Goal: Information Seeking & Learning: Learn about a topic

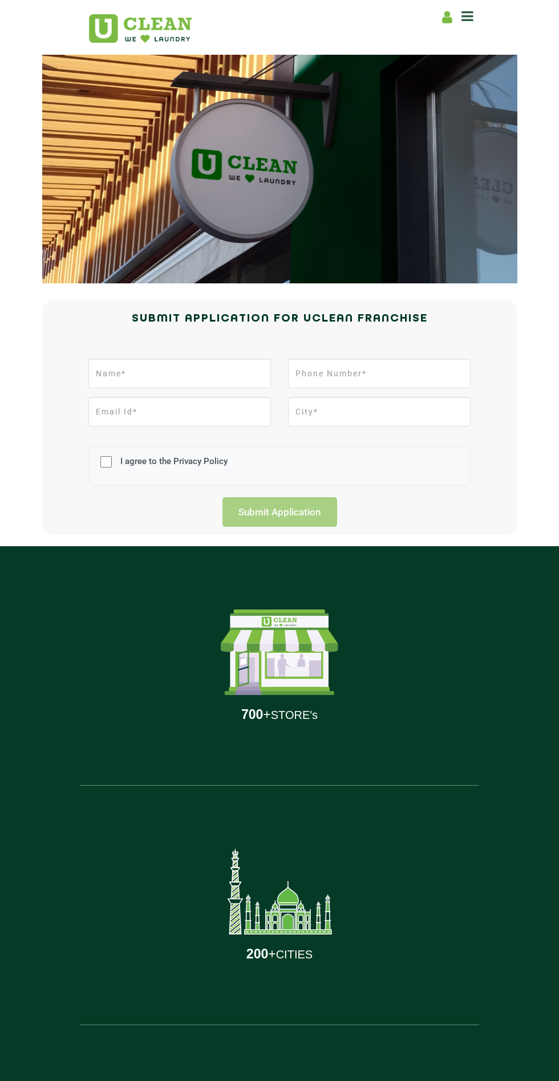
scroll to position [91, 0]
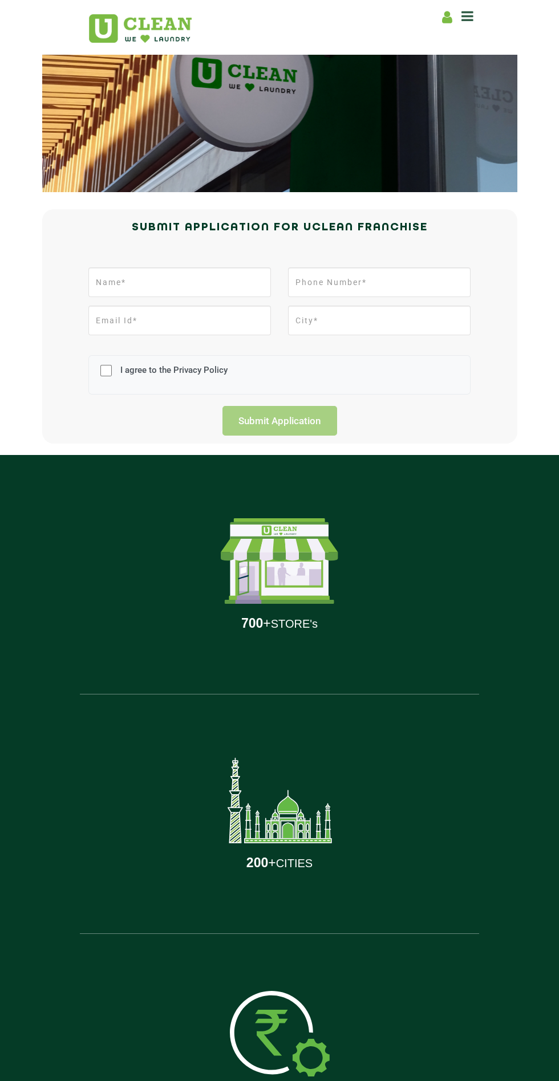
click at [219, 1070] on div "3 M UNIQUE USERS" at bounding box center [279, 1053] width 382 height 239
click at [203, 1080] on div "3 M UNIQUE USERS" at bounding box center [279, 1053] width 382 height 239
click at [218, 1069] on div "3 M UNIQUE USERS" at bounding box center [279, 1053] width 382 height 239
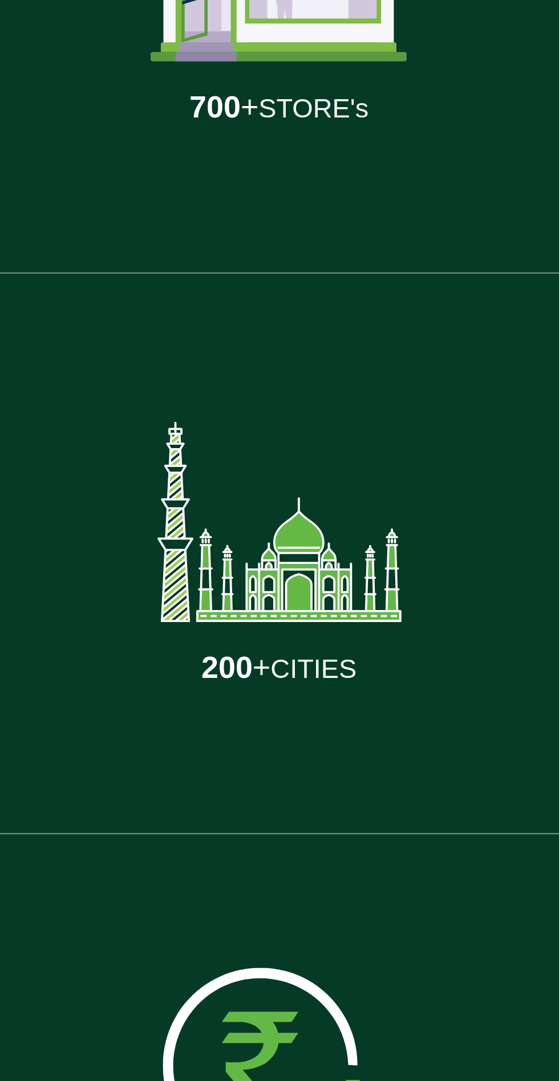
scroll to position [71, 0]
click at [246, 1070] on img at bounding box center [280, 1053] width 100 height 85
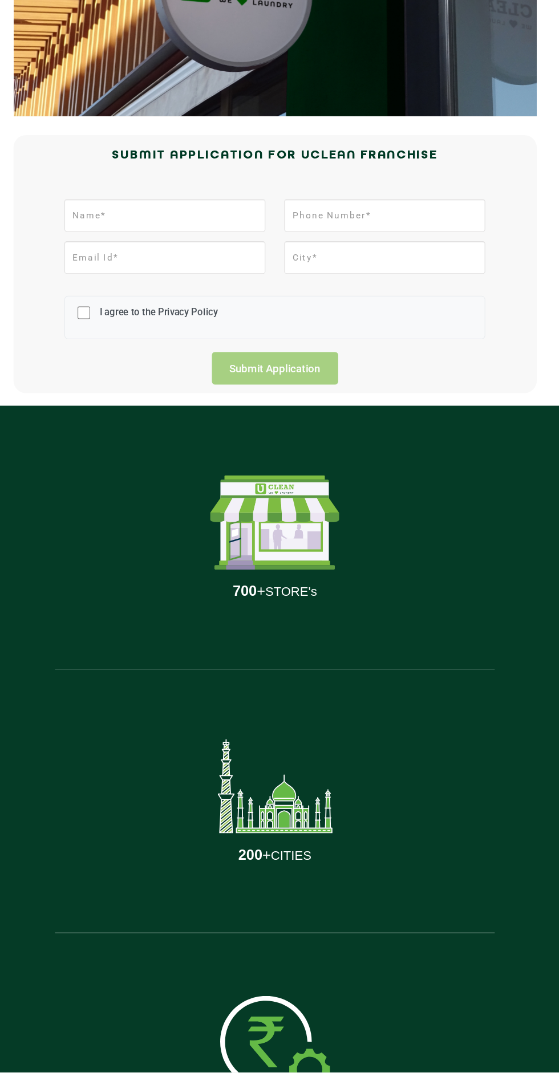
scroll to position [0, 0]
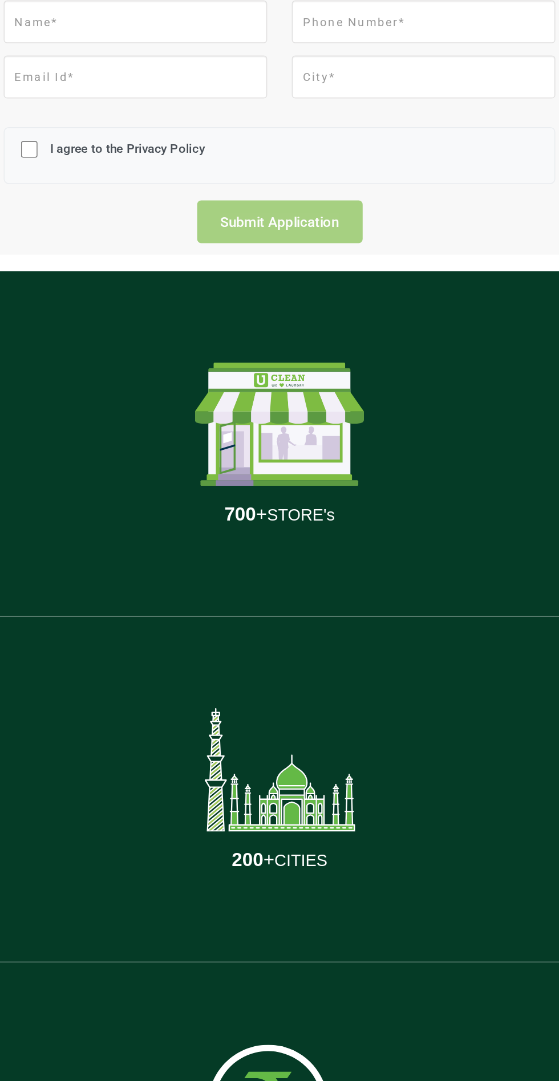
click at [236, 974] on img at bounding box center [280, 986] width 100 height 85
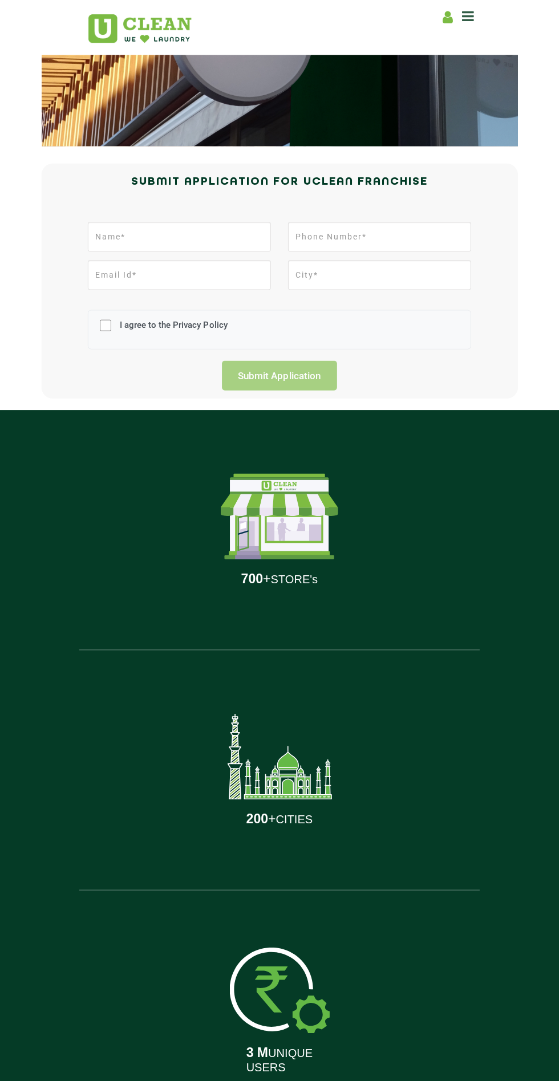
scroll to position [86, 0]
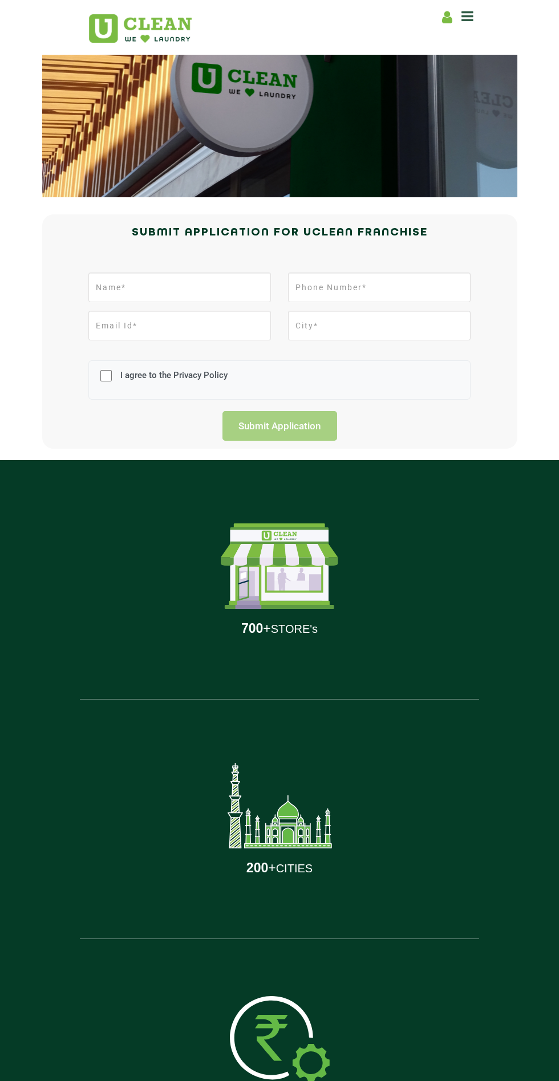
click at [217, 1080] on div "3 M UNIQUE USERS" at bounding box center [279, 1058] width 382 height 239
click at [202, 1080] on div "3 M UNIQUE USERS" at bounding box center [279, 1058] width 382 height 239
click at [218, 1069] on div "3 M UNIQUE USERS" at bounding box center [279, 1058] width 382 height 239
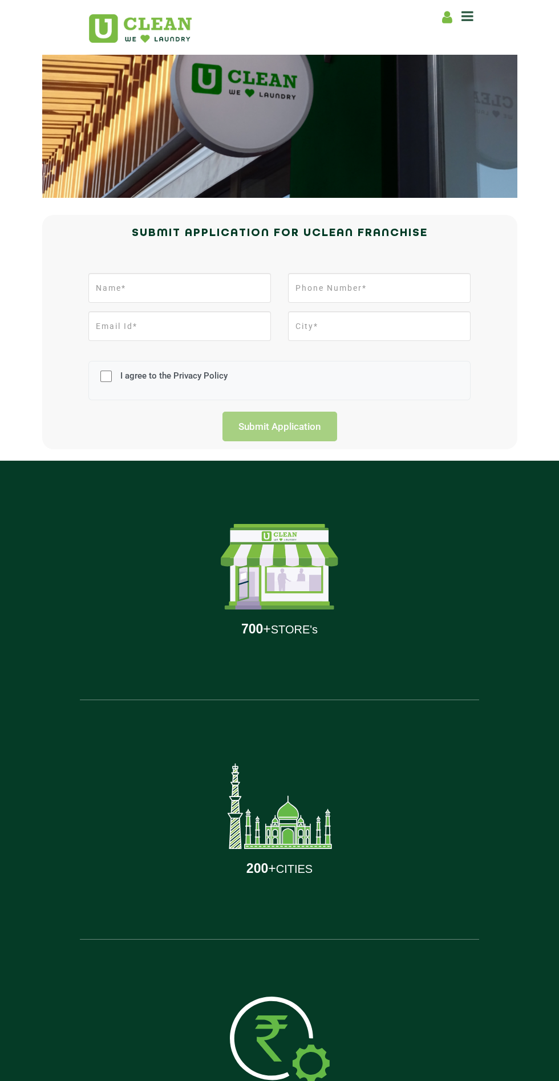
scroll to position [68, 0]
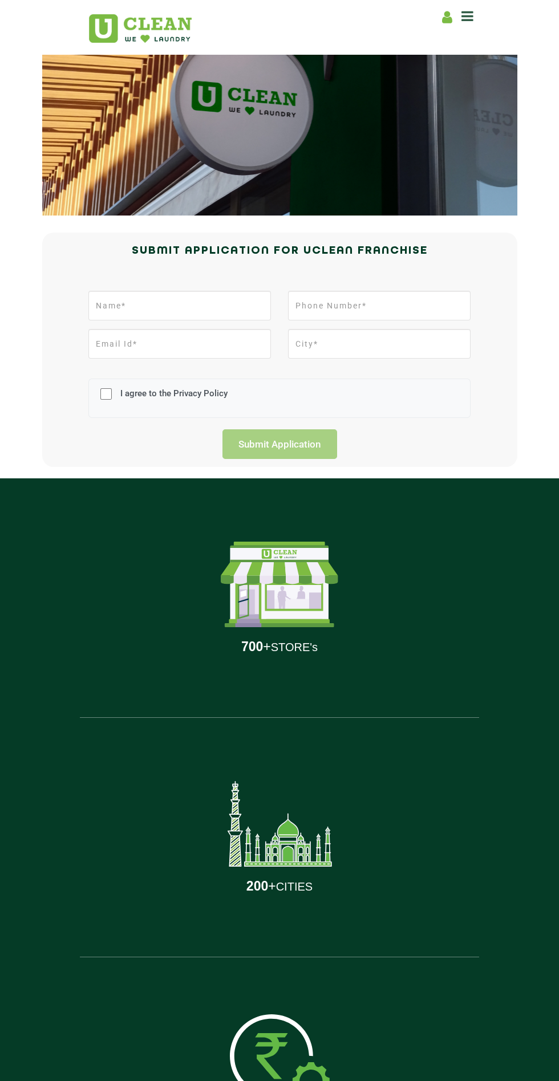
click at [219, 1069] on div "3 M UNIQUE USERS" at bounding box center [279, 1076] width 382 height 239
click at [218, 1080] on div "3 M UNIQUE USERS" at bounding box center [279, 1076] width 382 height 239
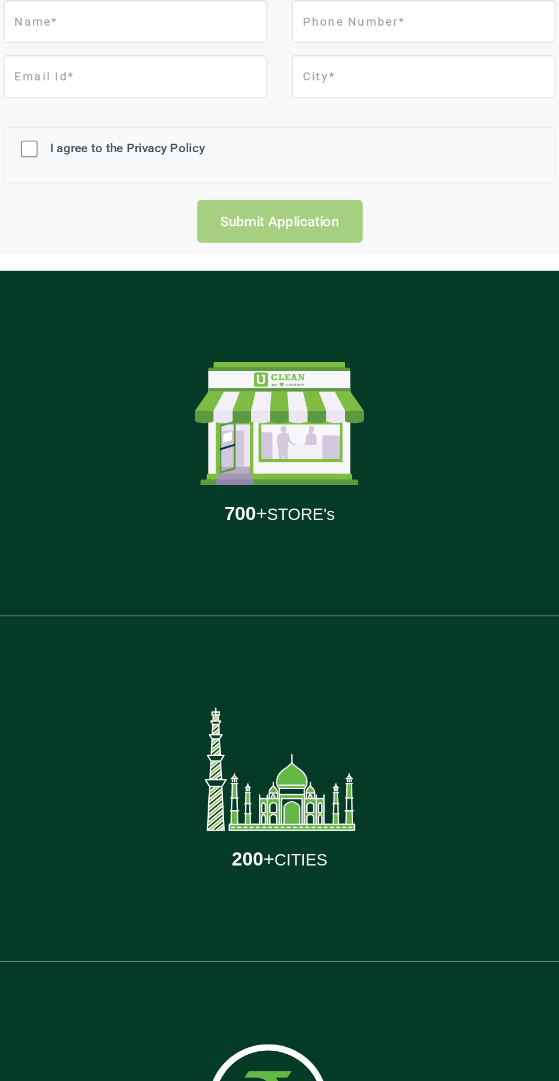
click at [237, 1031] on img at bounding box center [280, 1056] width 100 height 85
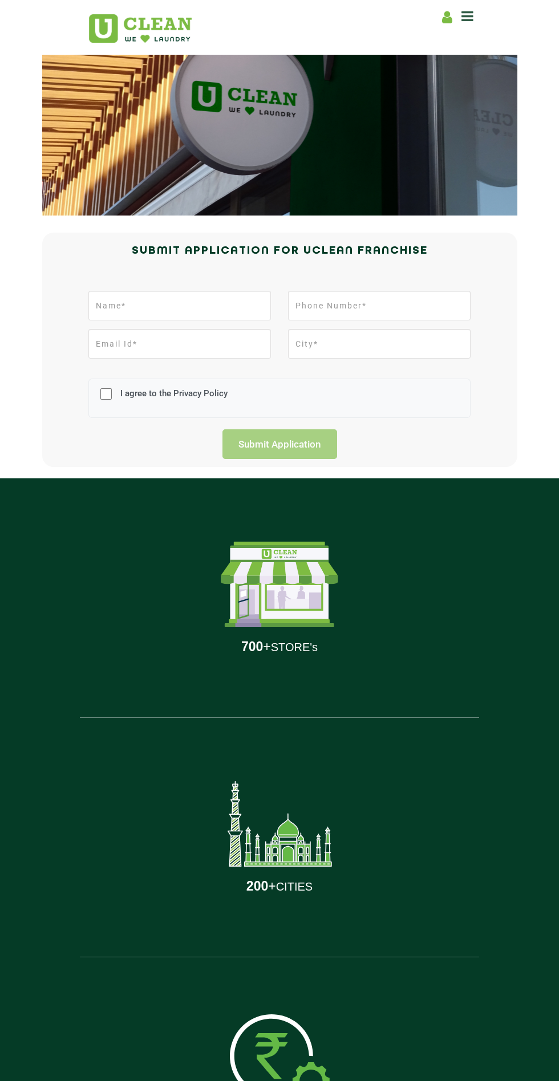
click at [219, 1068] on div "3 M UNIQUE USERS" at bounding box center [279, 1076] width 382 height 239
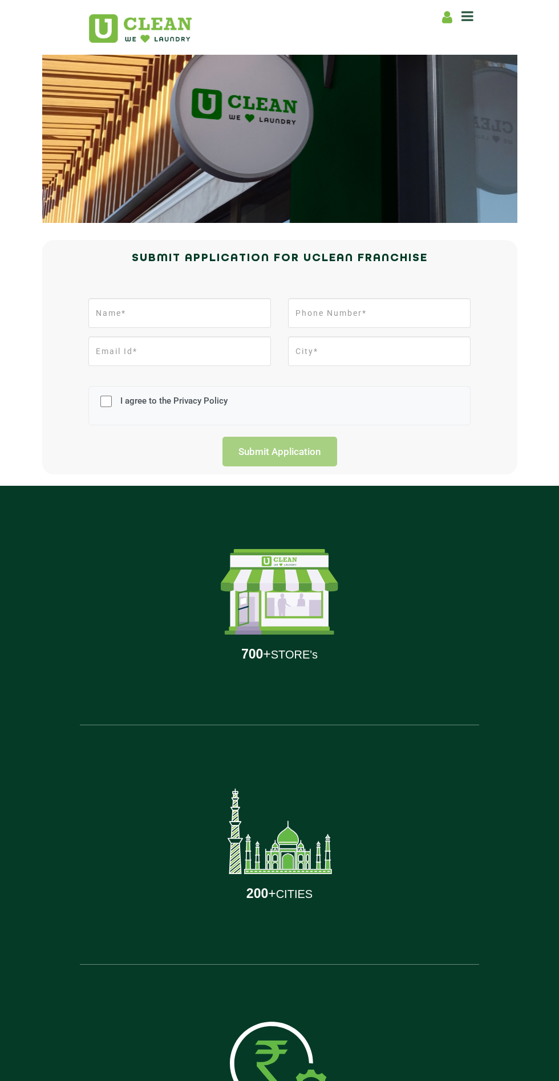
click at [237, 1039] on img at bounding box center [280, 1063] width 100 height 85
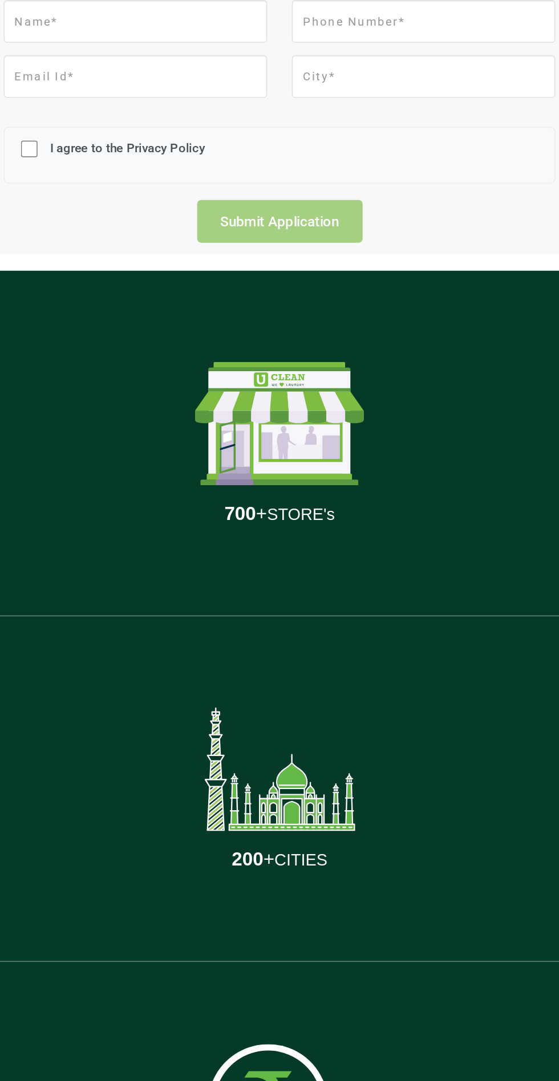
scroll to position [60, 0]
click at [237, 1039] on img at bounding box center [280, 1064] width 100 height 85
click at [226, 1064] on div "3 M UNIQUE USERS" at bounding box center [279, 1084] width 382 height 239
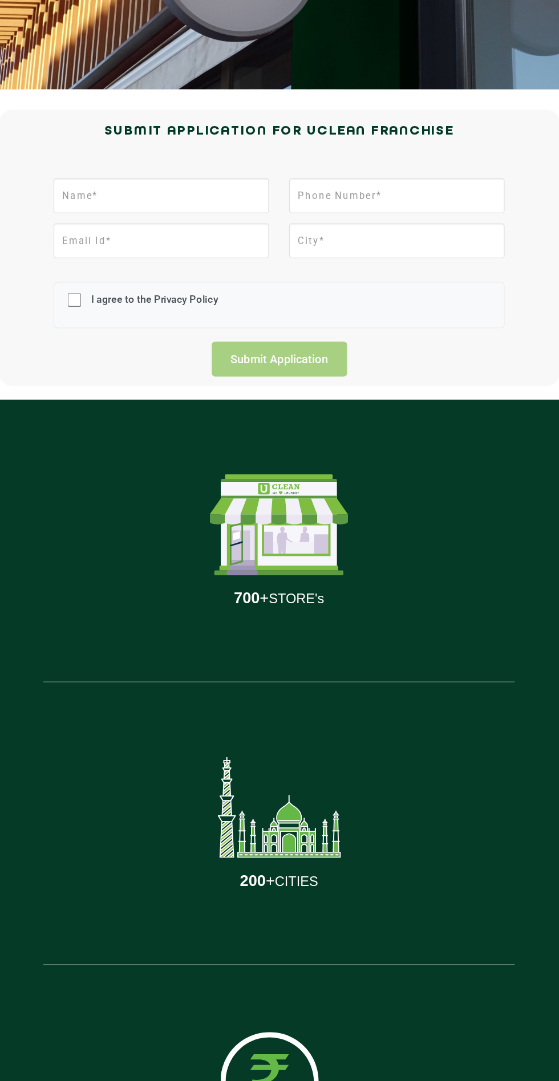
scroll to position [57, 0]
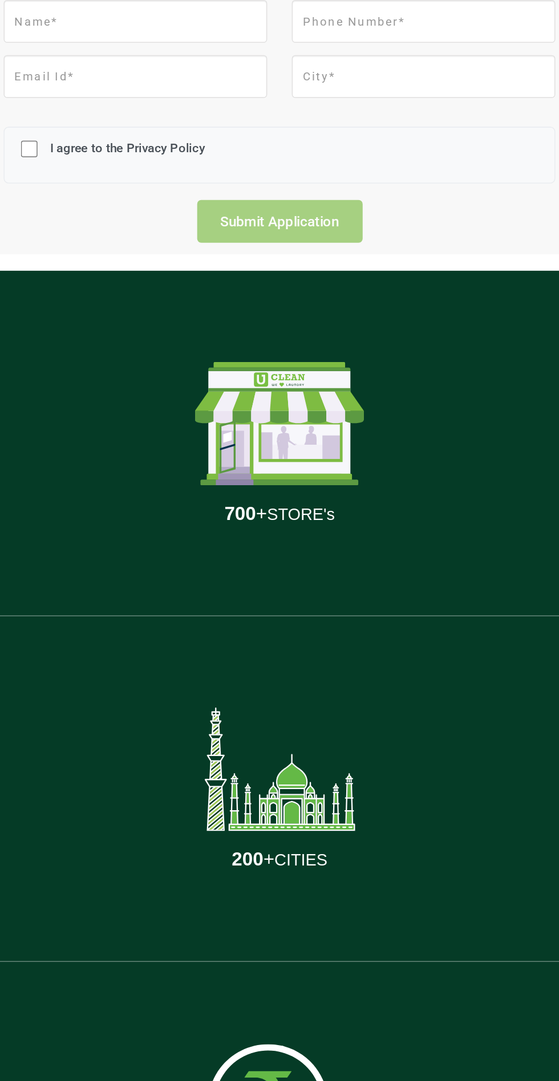
click at [237, 1042] on img at bounding box center [280, 1067] width 100 height 85
click at [237, 1043] on img at bounding box center [280, 1067] width 100 height 85
click at [237, 1042] on img at bounding box center [280, 1067] width 100 height 85
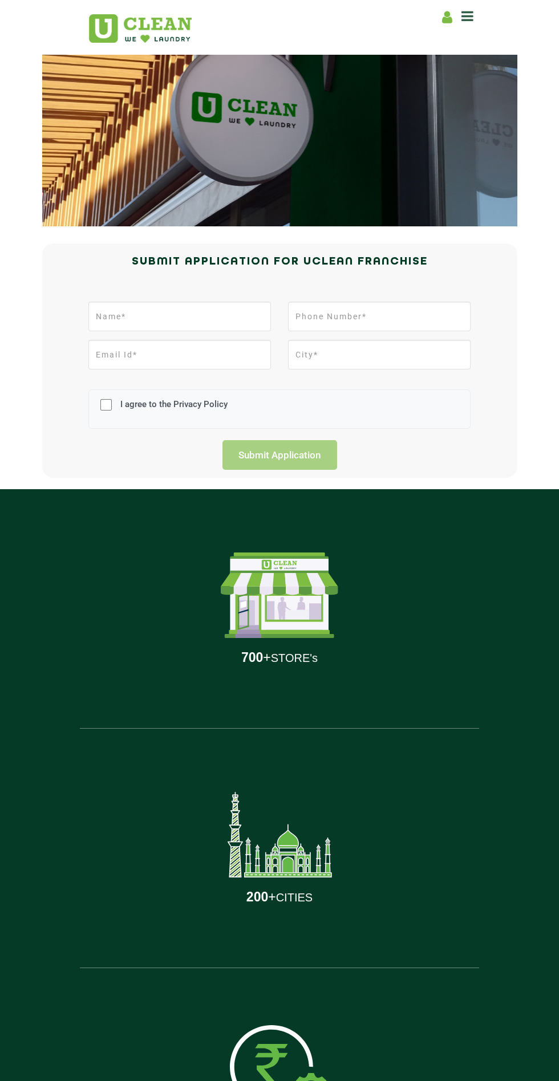
scroll to position [55, 0]
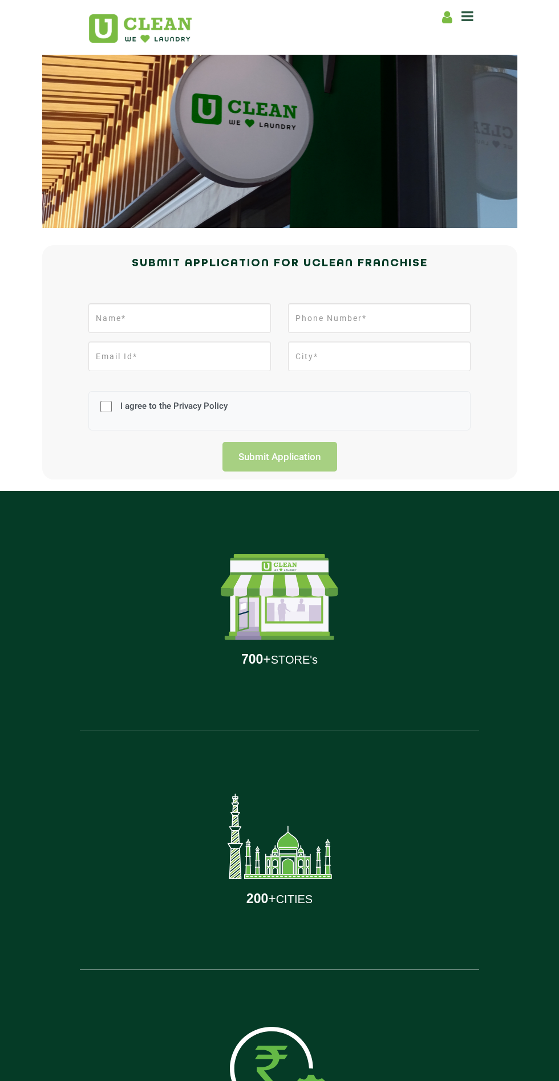
click at [219, 1069] on div "3 M UNIQUE USERS" at bounding box center [279, 1089] width 382 height 239
click at [217, 1080] on div "3 M UNIQUE USERS" at bounding box center [279, 1089] width 382 height 239
click at [233, 1068] on img at bounding box center [280, 1069] width 100 height 85
click at [219, 1070] on div "3 M UNIQUE USERS" at bounding box center [279, 1089] width 382 height 239
click at [218, 1068] on div "3 M UNIQUE USERS" at bounding box center [279, 1089] width 382 height 239
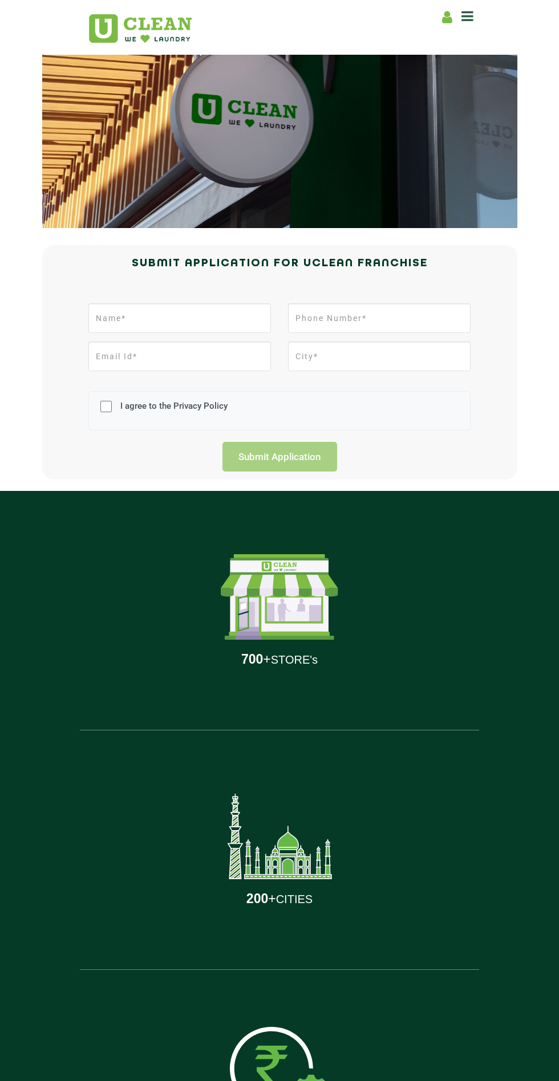
click at [218, 1068] on div "3 M UNIQUE USERS" at bounding box center [279, 1089] width 382 height 239
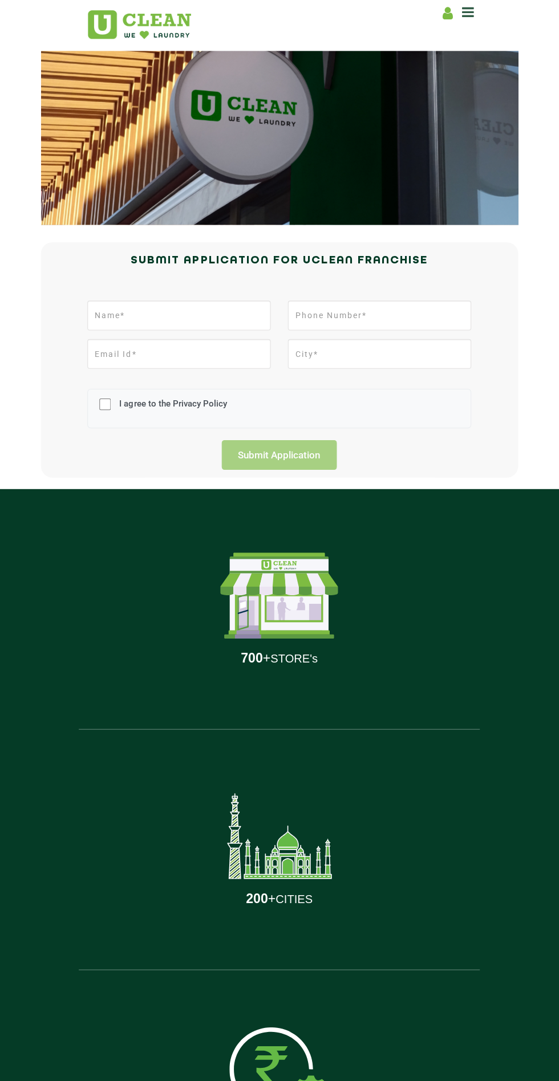
scroll to position [55, 0]
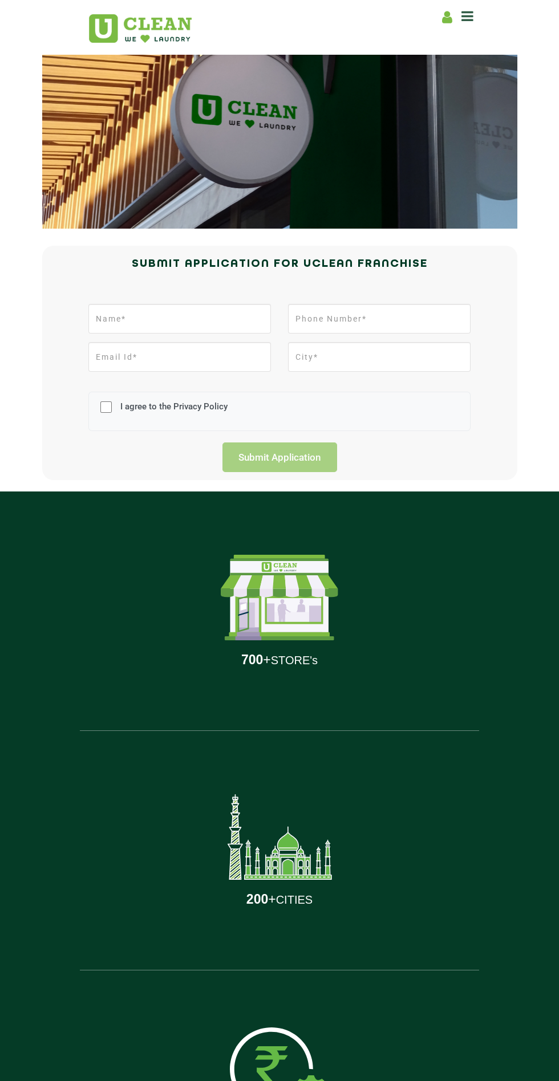
click at [219, 1070] on div "3 M UNIQUE USERS" at bounding box center [279, 1089] width 382 height 239
click at [219, 1068] on div "3 M UNIQUE USERS" at bounding box center [279, 1089] width 382 height 239
click at [219, 1069] on div "3 M UNIQUE USERS" at bounding box center [279, 1089] width 382 height 239
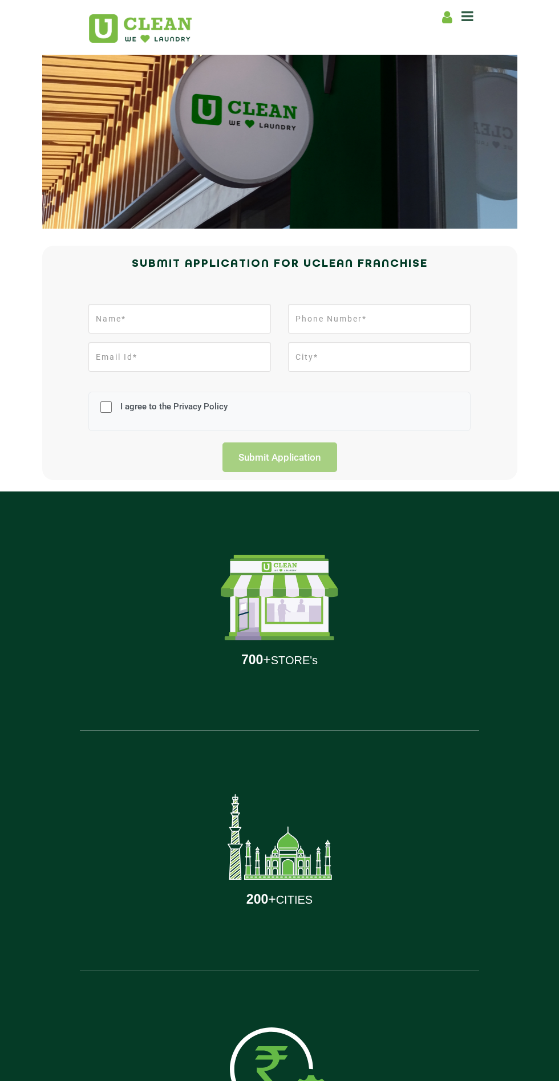
click at [219, 1069] on div "3 M UNIQUE USERS" at bounding box center [279, 1089] width 382 height 239
click at [215, 1080] on div "3 M UNIQUE USERS" at bounding box center [279, 1089] width 382 height 239
click at [219, 1070] on div "3 M UNIQUE USERS" at bounding box center [279, 1089] width 382 height 239
click at [232, 1068] on img at bounding box center [280, 1069] width 100 height 85
click at [219, 1069] on div "3 M UNIQUE USERS" at bounding box center [279, 1089] width 382 height 239
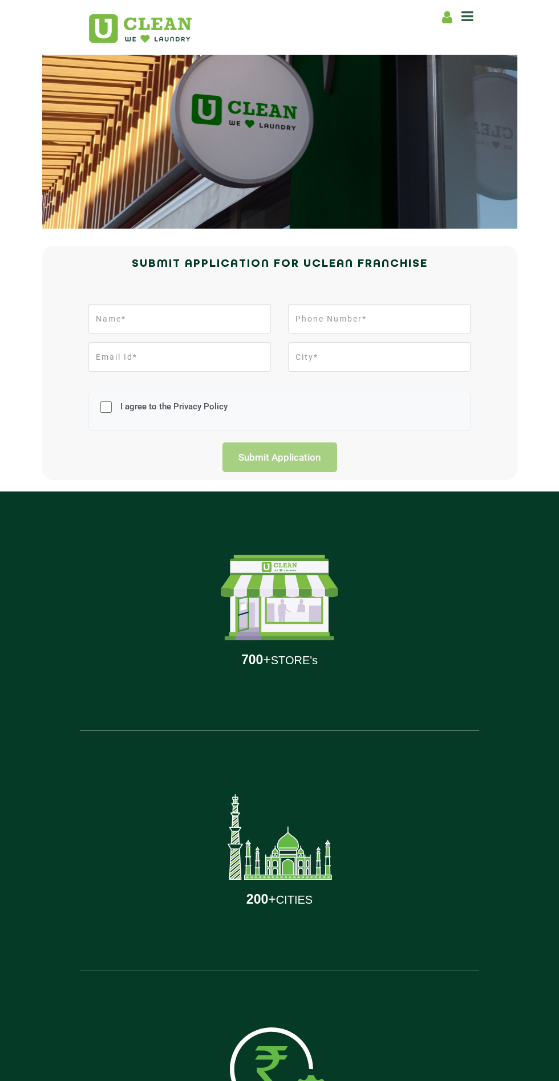
click at [217, 1080] on div "3 M UNIQUE USERS" at bounding box center [279, 1089] width 382 height 239
click at [219, 1068] on div "3 M UNIQUE USERS" at bounding box center [279, 1089] width 382 height 239
click at [202, 1080] on div "3 M UNIQUE USERS" at bounding box center [279, 1089] width 382 height 239
click at [218, 1068] on div "3 M UNIQUE USERS" at bounding box center [279, 1089] width 382 height 239
click at [219, 1069] on div "3 M UNIQUE USERS" at bounding box center [279, 1089] width 382 height 239
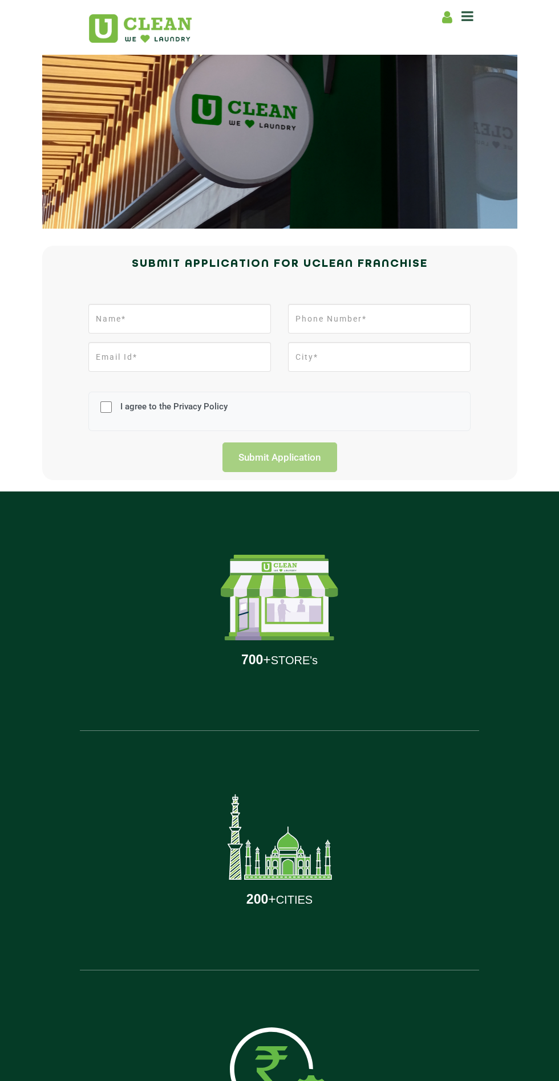
click at [215, 1080] on div "3 M UNIQUE USERS" at bounding box center [279, 1089] width 382 height 239
click at [217, 1080] on div "3 M UNIQUE USERS" at bounding box center [279, 1089] width 382 height 239
click at [219, 1069] on div "3 M UNIQUE USERS" at bounding box center [279, 1089] width 382 height 239
click at [217, 1080] on div "3 M UNIQUE USERS" at bounding box center [279, 1089] width 382 height 239
click at [218, 1068] on div "3 M UNIQUE USERS" at bounding box center [279, 1089] width 382 height 239
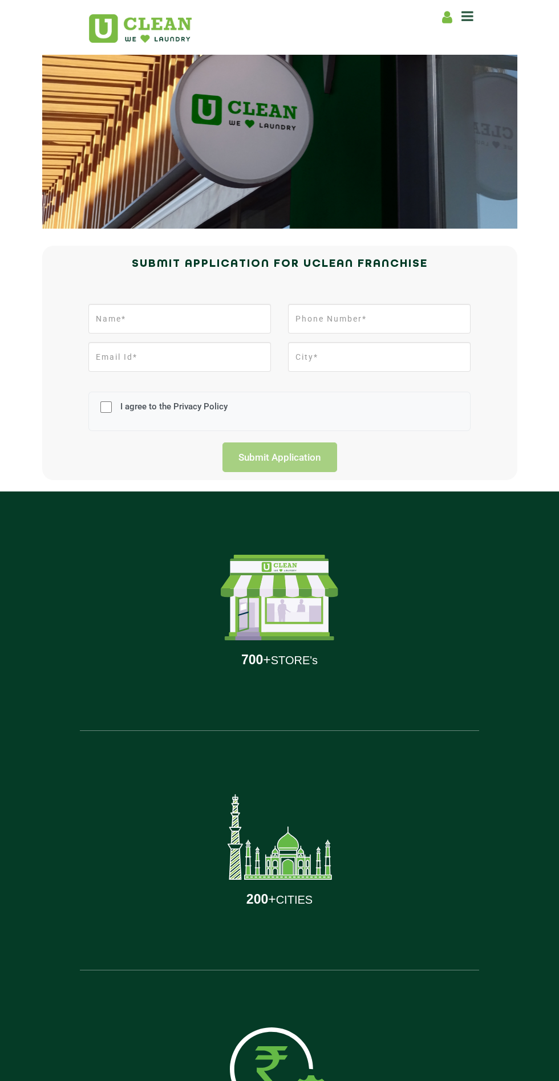
click at [219, 1069] on div "3 M UNIQUE USERS" at bounding box center [279, 1089] width 382 height 239
click at [218, 1080] on div "3 M UNIQUE USERS" at bounding box center [279, 1089] width 382 height 239
click at [218, 1070] on div "3 M UNIQUE USERS" at bounding box center [279, 1089] width 382 height 239
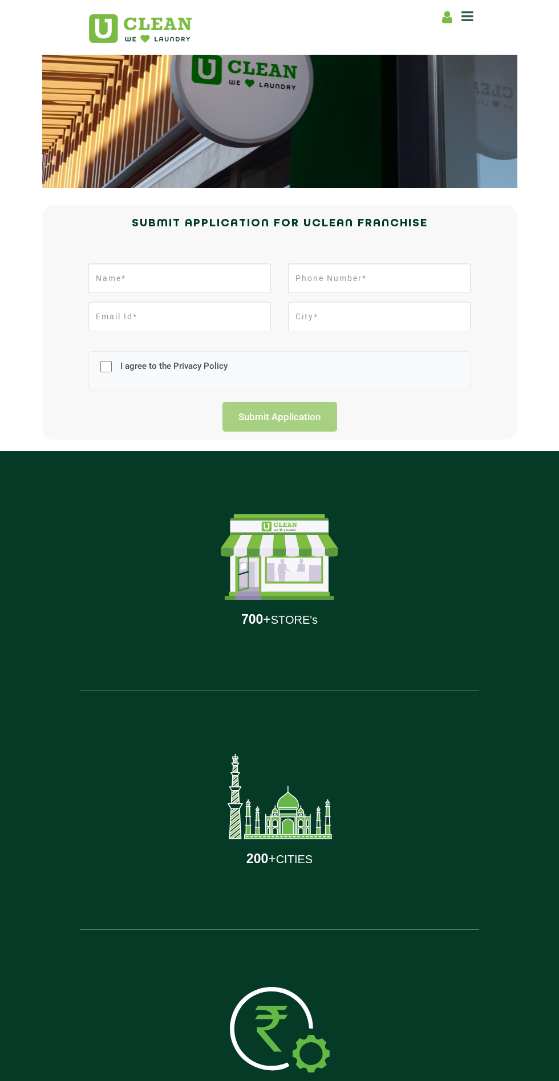
click at [219, 982] on div "3 M UNIQUE USERS" at bounding box center [279, 1049] width 382 height 239
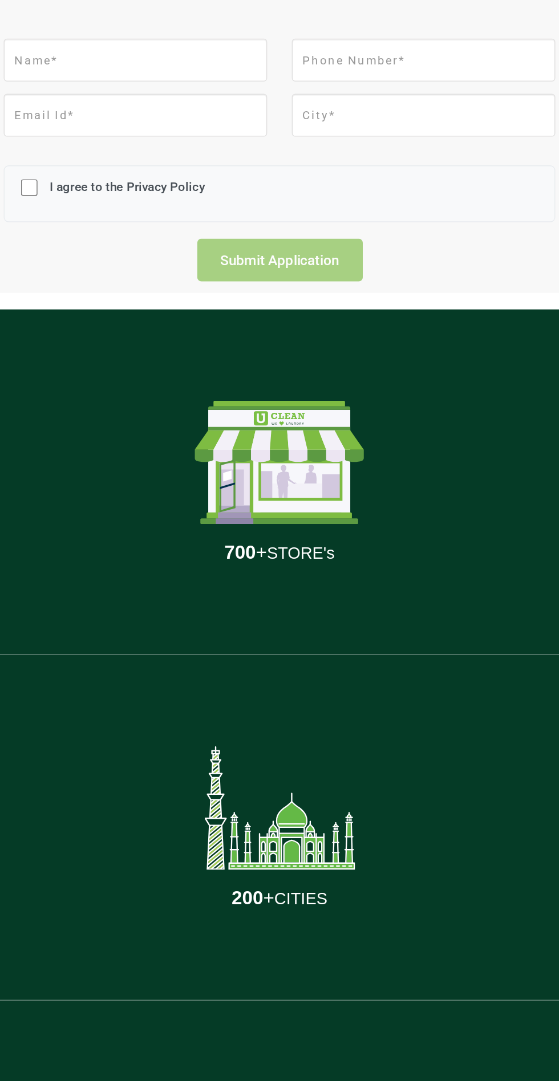
click at [237, 917] on div "200 + CITIES" at bounding box center [279, 809] width 382 height 239
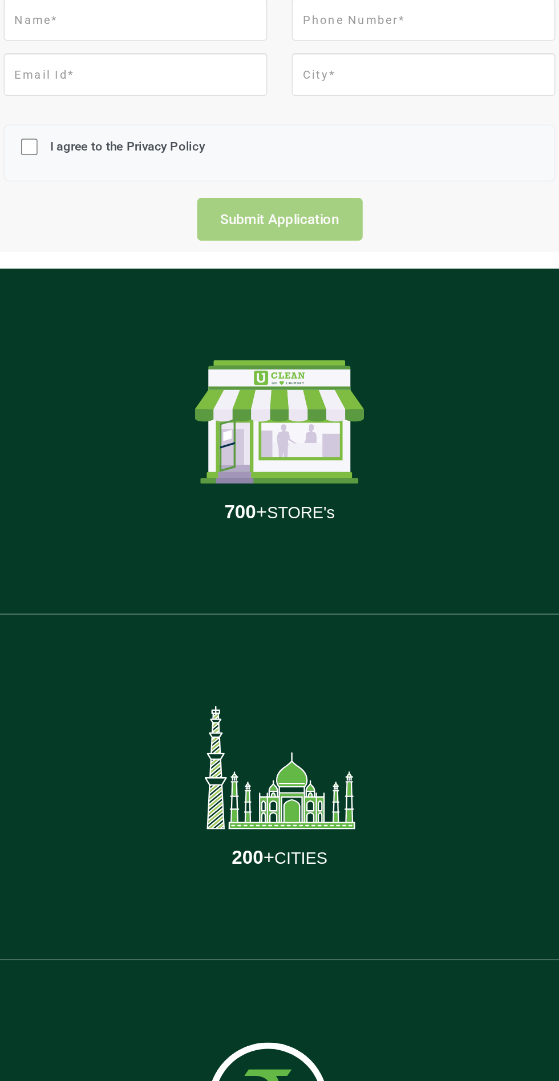
click at [236, 957] on div "3 M UNIQUE USERS" at bounding box center [279, 1049] width 382 height 239
click at [237, 946] on div "3 M UNIQUE USERS" at bounding box center [279, 1049] width 382 height 239
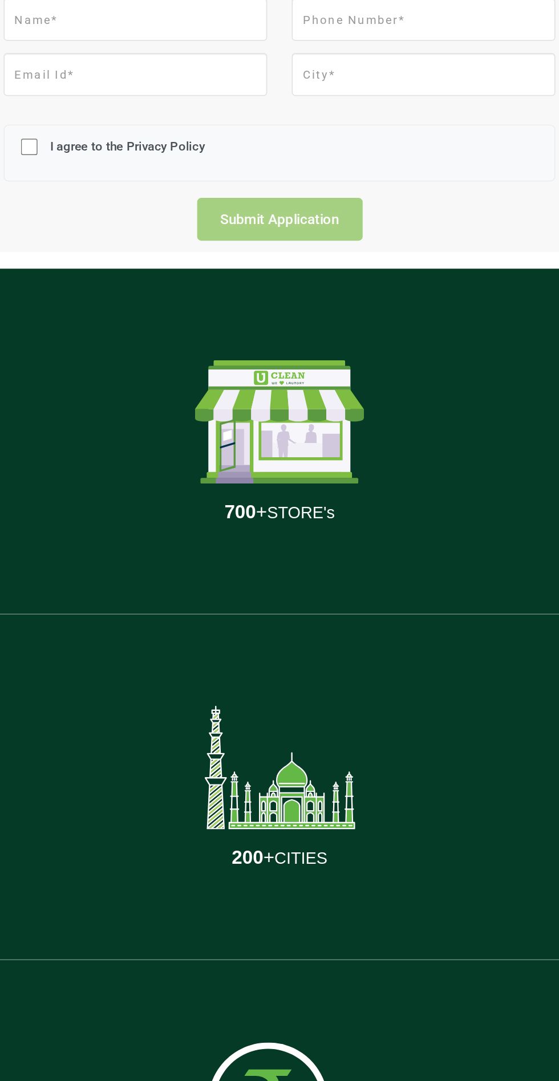
click at [237, 958] on div "3 M UNIQUE USERS" at bounding box center [279, 1049] width 382 height 239
click at [237, 946] on div "3 M UNIQUE USERS" at bounding box center [279, 1049] width 382 height 239
click at [237, 945] on div "3 M UNIQUE USERS" at bounding box center [279, 1049] width 382 height 239
click at [225, 970] on div "3 M UNIQUE USERS" at bounding box center [279, 1049] width 382 height 239
click at [237, 945] on div "3 M UNIQUE USERS" at bounding box center [279, 1049] width 382 height 239
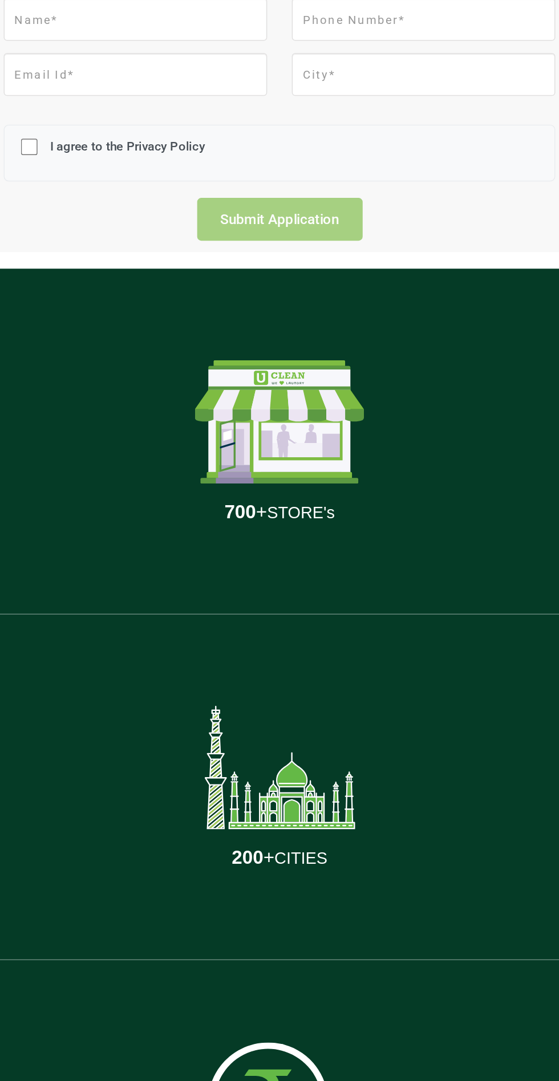
click at [225, 970] on div "3 M UNIQUE USERS" at bounding box center [279, 1049] width 382 height 239
click at [238, 945] on div "3 M UNIQUE USERS" at bounding box center [279, 1049] width 382 height 239
click at [237, 945] on div "3 M UNIQUE USERS" at bounding box center [279, 1049] width 382 height 239
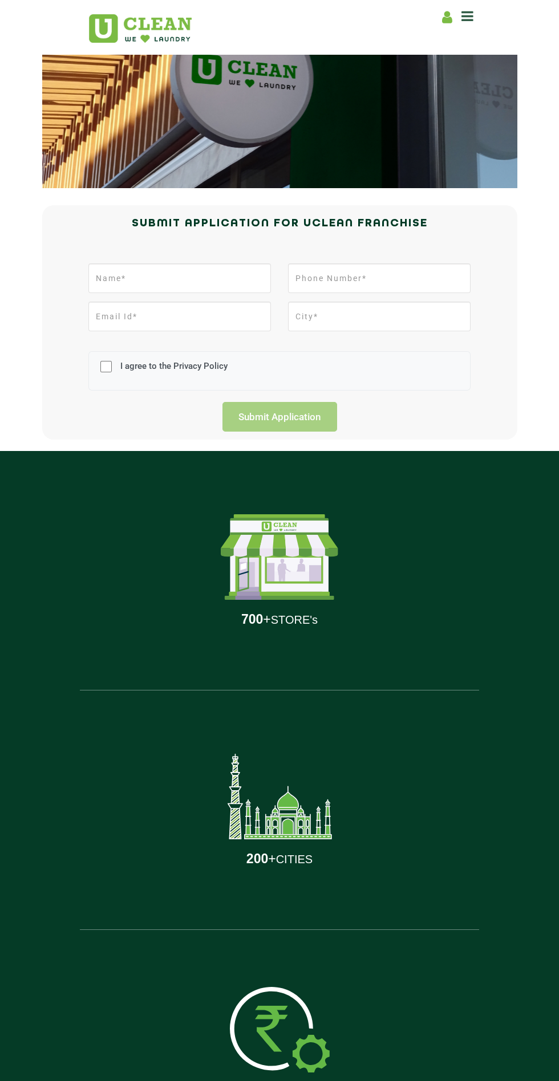
scroll to position [101, 0]
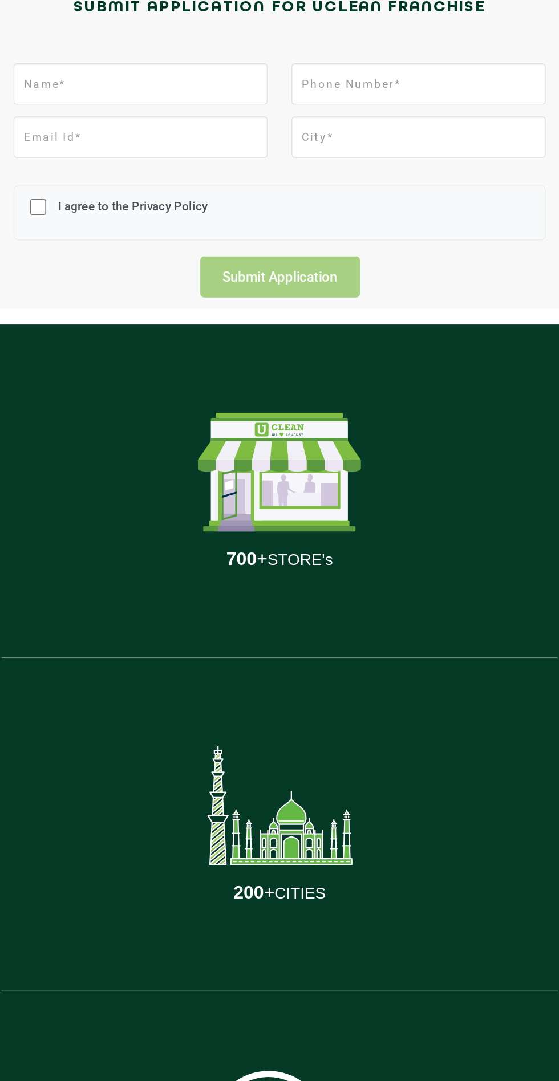
click at [235, 917] on div "200 + CITIES" at bounding box center [279, 804] width 382 height 239
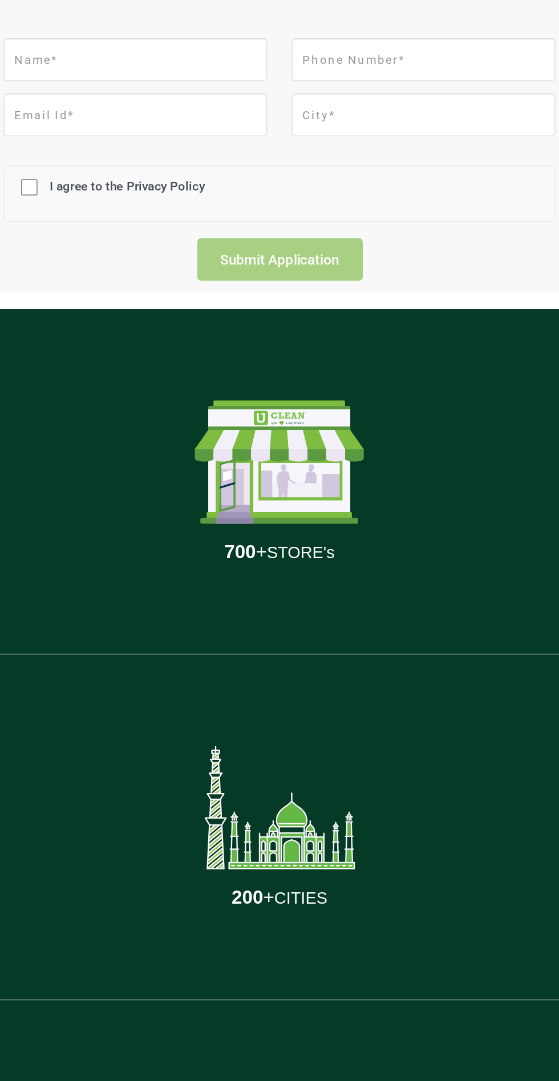
click at [246, 911] on div "200 + CITIES" at bounding box center [279, 804] width 382 height 239
click at [238, 911] on div "200 + CITIES" at bounding box center [279, 804] width 382 height 239
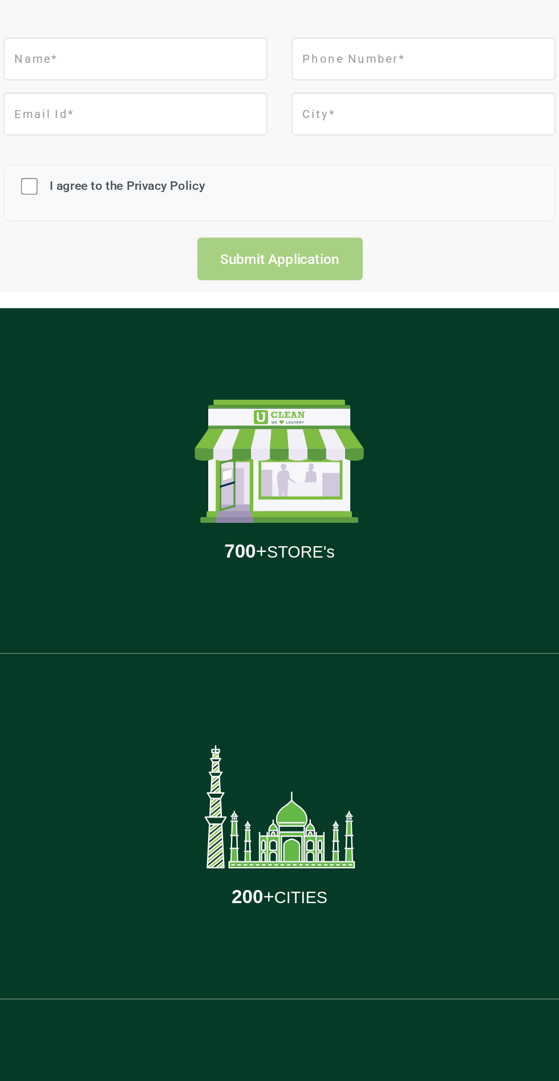
click at [234, 935] on div "3 M UNIQUE USERS" at bounding box center [279, 1043] width 382 height 239
click at [226, 936] on div "3 M UNIQUE USERS" at bounding box center [279, 1043] width 382 height 239
click at [235, 925] on div "3 M UNIQUE USERS" at bounding box center [279, 1043] width 382 height 239
click at [225, 936] on div "3 M UNIQUE USERS" at bounding box center [279, 1043] width 382 height 239
click at [234, 936] on div "3 M UNIQUE USERS" at bounding box center [279, 1043] width 382 height 239
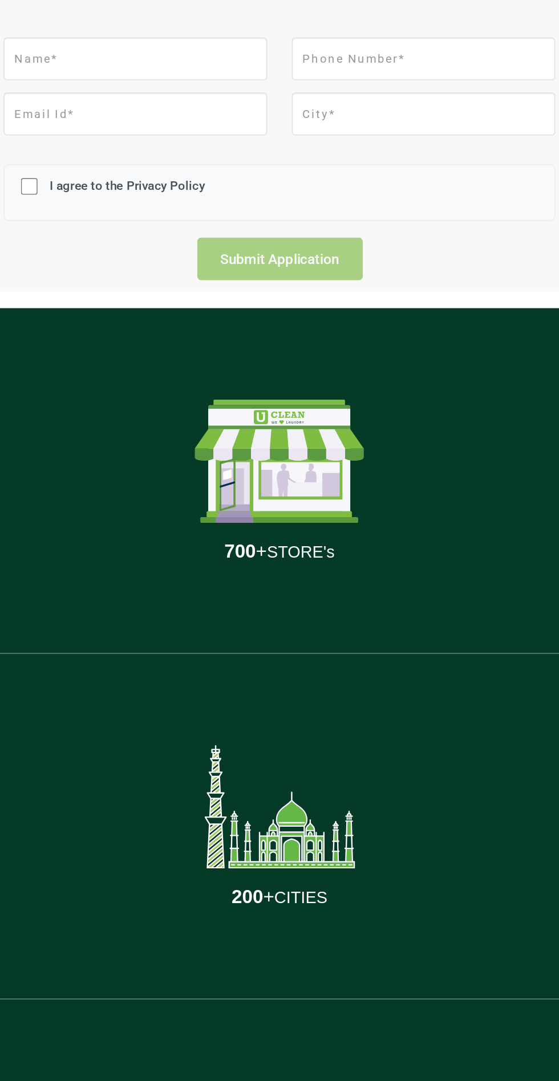
click at [225, 936] on div "3 M UNIQUE USERS" at bounding box center [279, 1043] width 382 height 239
click at [237, 912] on div "200 + CITIES" at bounding box center [279, 804] width 382 height 239
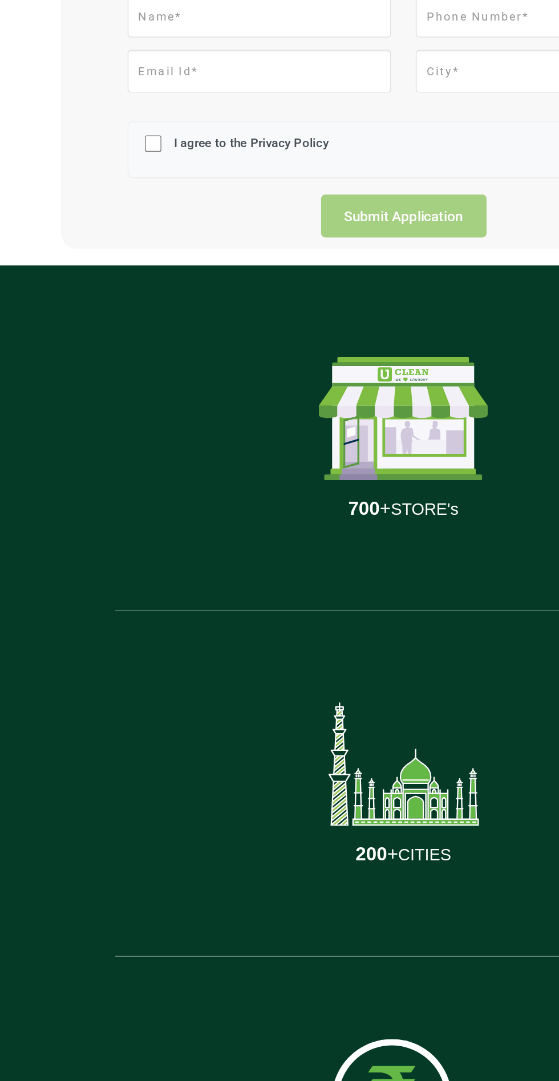
click at [151, 1002] on div "3 M UNIQUE USERS" at bounding box center [279, 1043] width 382 height 239
click at [150, 1014] on div "3 M UNIQUE USERS" at bounding box center [279, 1043] width 382 height 239
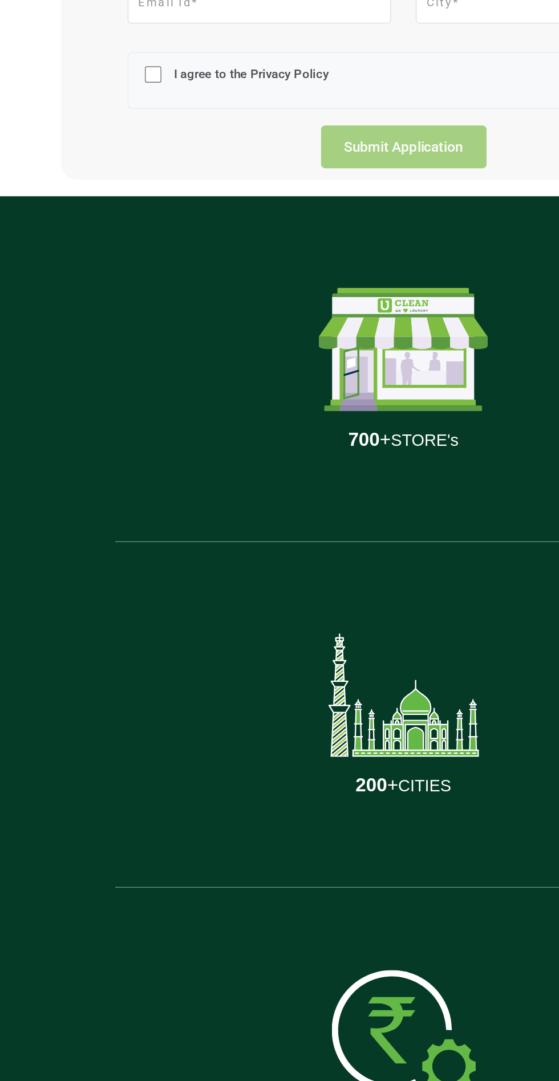
click at [152, 1050] on div "3 M UNIQUE USERS" at bounding box center [279, 1043] width 382 height 239
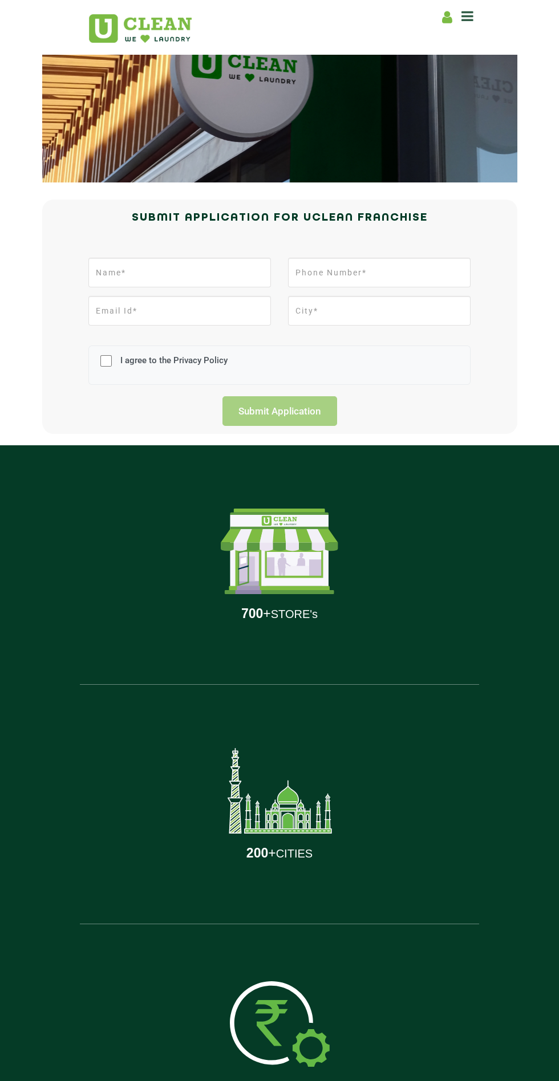
scroll to position [127, 0]
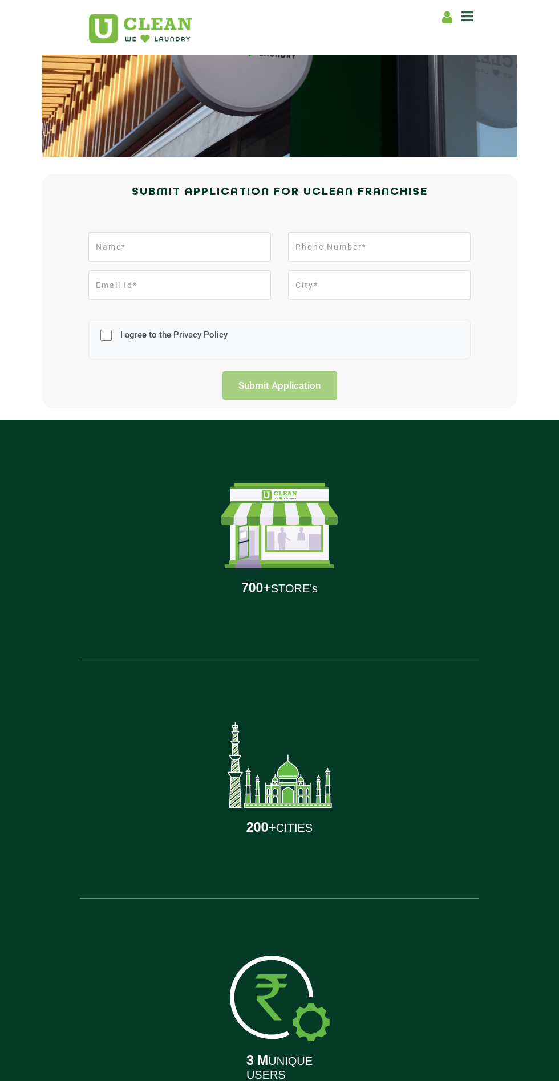
click at [215, 1080] on div "3 M UNIQUE USERS" at bounding box center [279, 1017] width 382 height 239
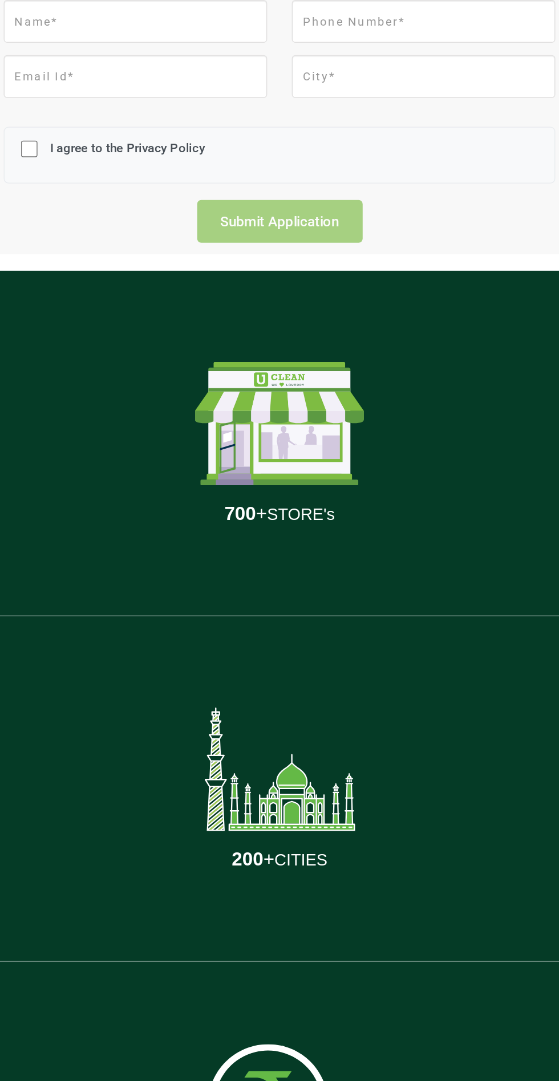
click at [246, 971] on img at bounding box center [280, 997] width 100 height 85
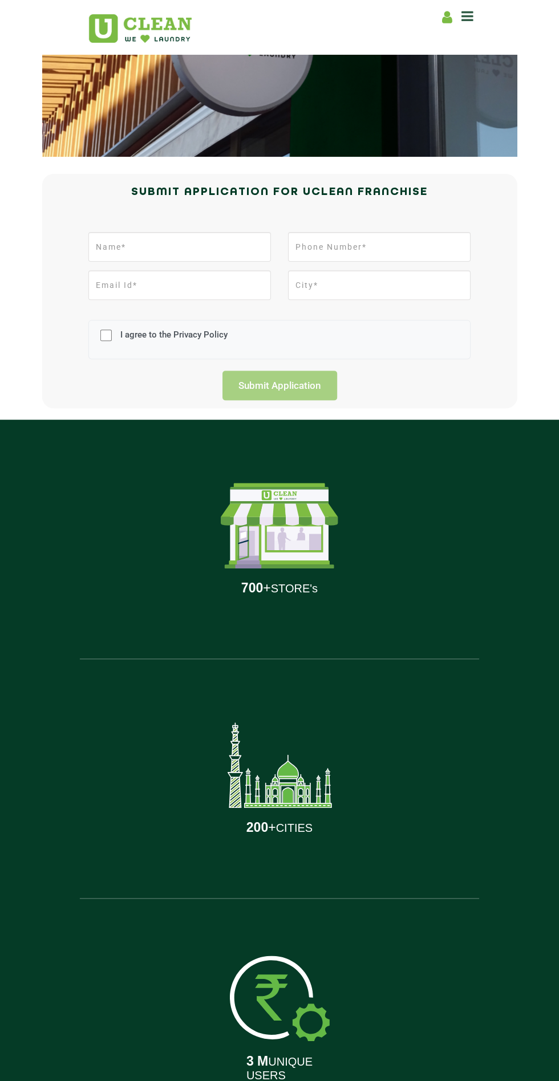
scroll to position [86, 0]
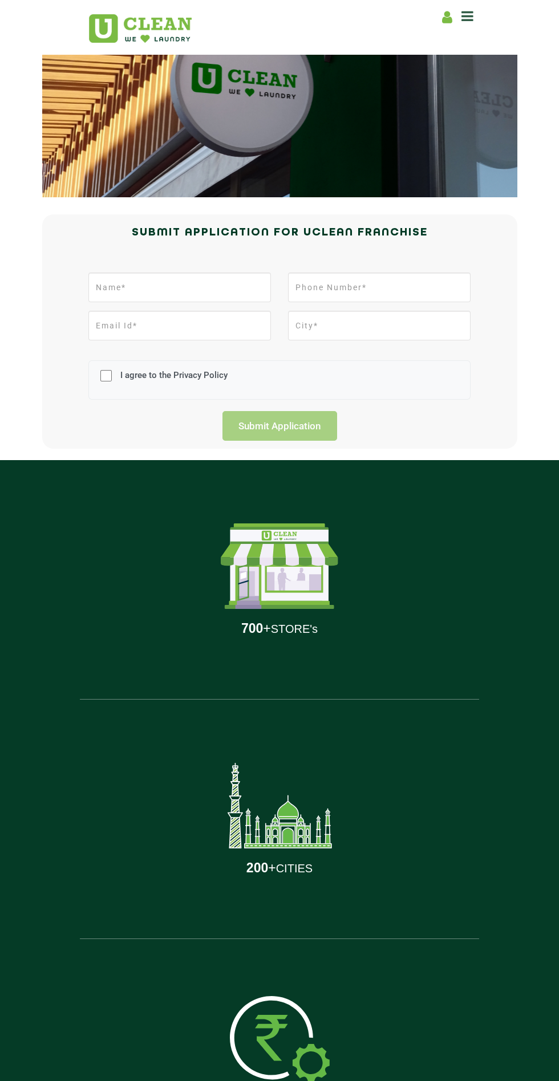
click at [217, 1080] on div "3 M UNIQUE USERS" at bounding box center [279, 1058] width 382 height 239
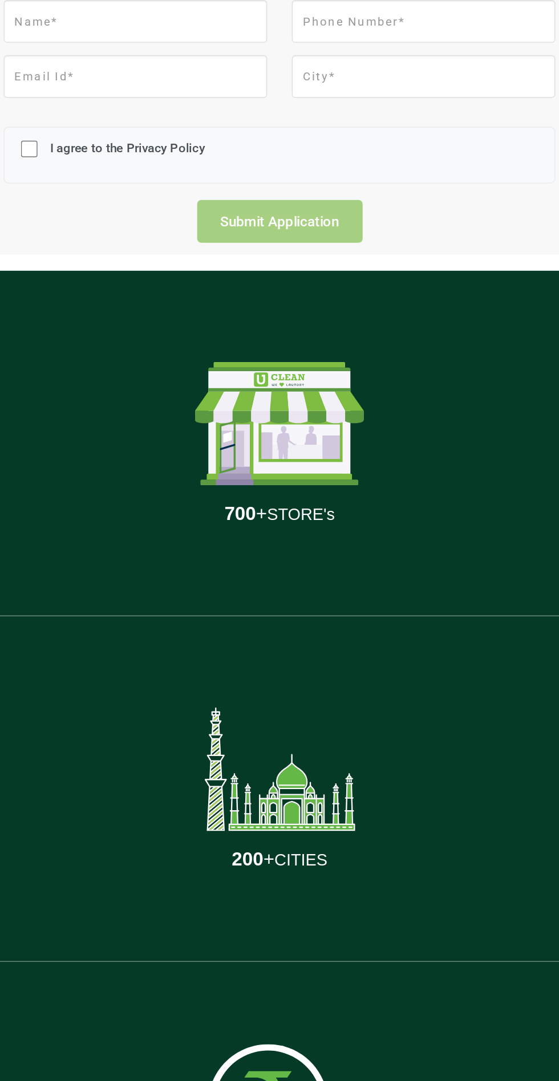
click at [237, 1013] on img at bounding box center [280, 1038] width 100 height 85
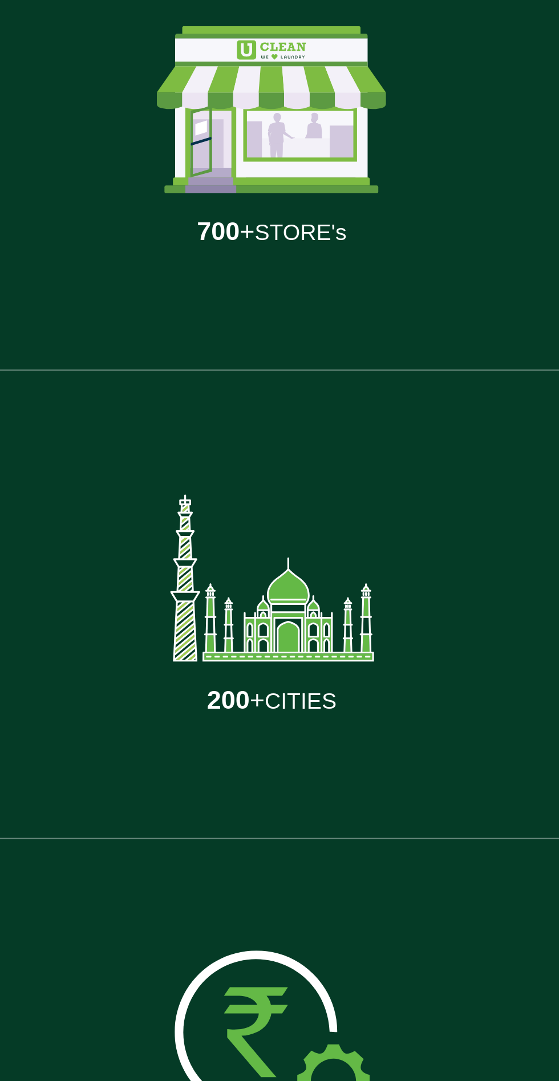
click at [253, 1059] on img at bounding box center [280, 1038] width 100 height 85
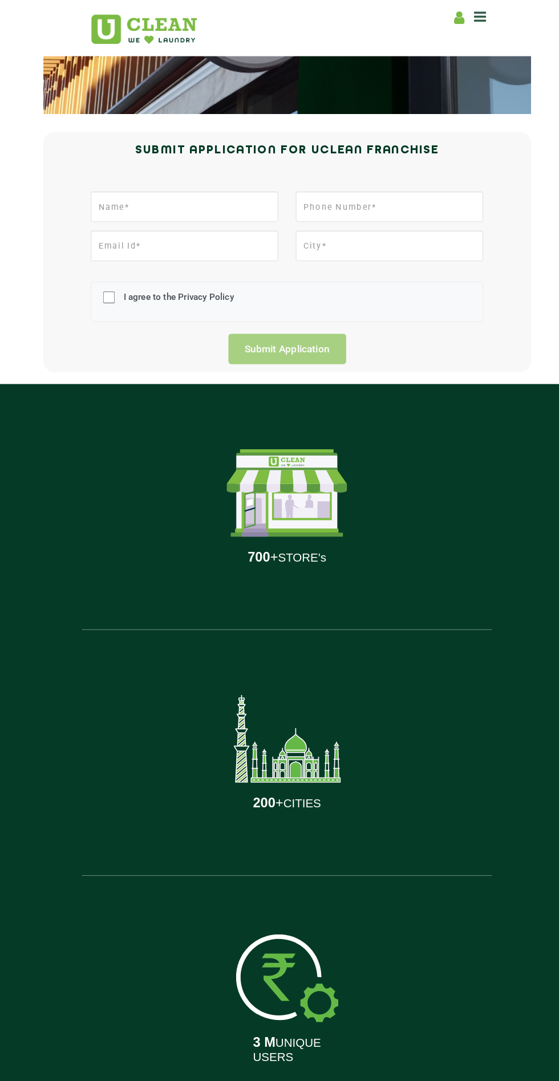
scroll to position [173, 0]
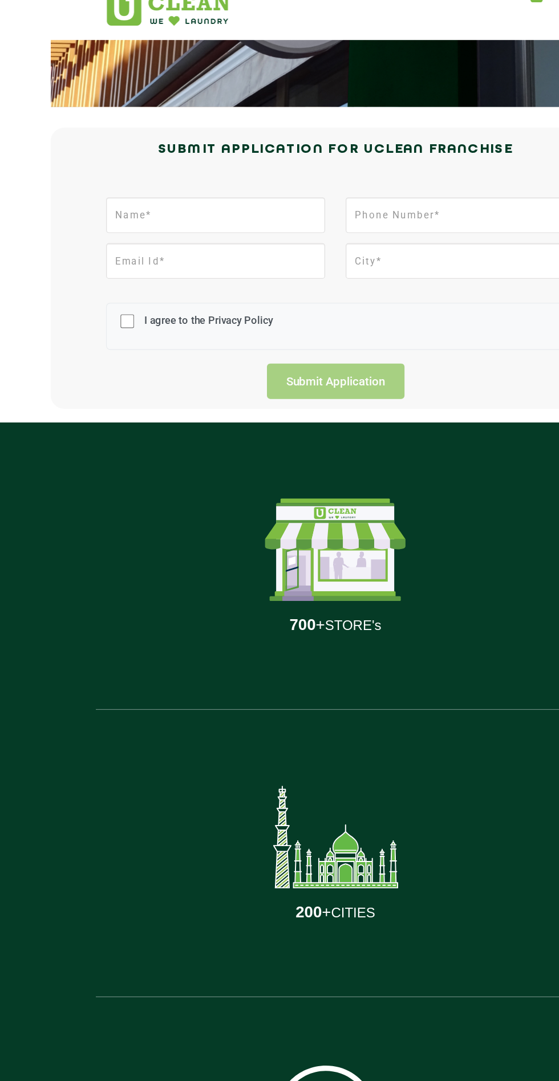
click at [182, 912] on div "3 M UNIQUE USERS" at bounding box center [279, 971] width 382 height 239
click at [181, 926] on div "3 M UNIQUE USERS" at bounding box center [279, 971] width 382 height 239
click at [180, 927] on div "3 M UNIQUE USERS" at bounding box center [279, 971] width 382 height 239
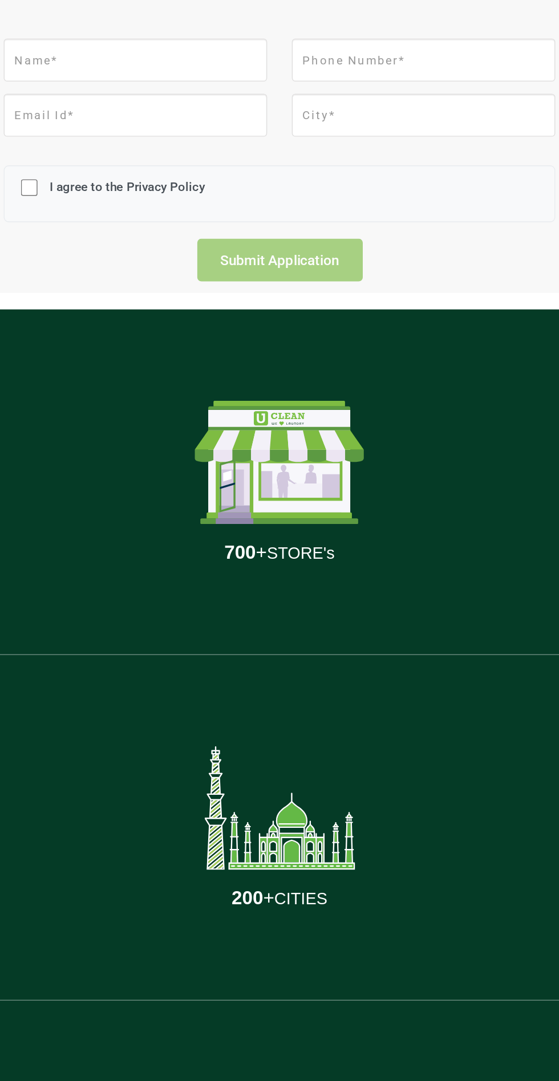
click at [225, 863] on div "3 M UNIQUE USERS" at bounding box center [279, 971] width 382 height 239
click at [236, 851] on div "200 + CITIES" at bounding box center [279, 732] width 382 height 239
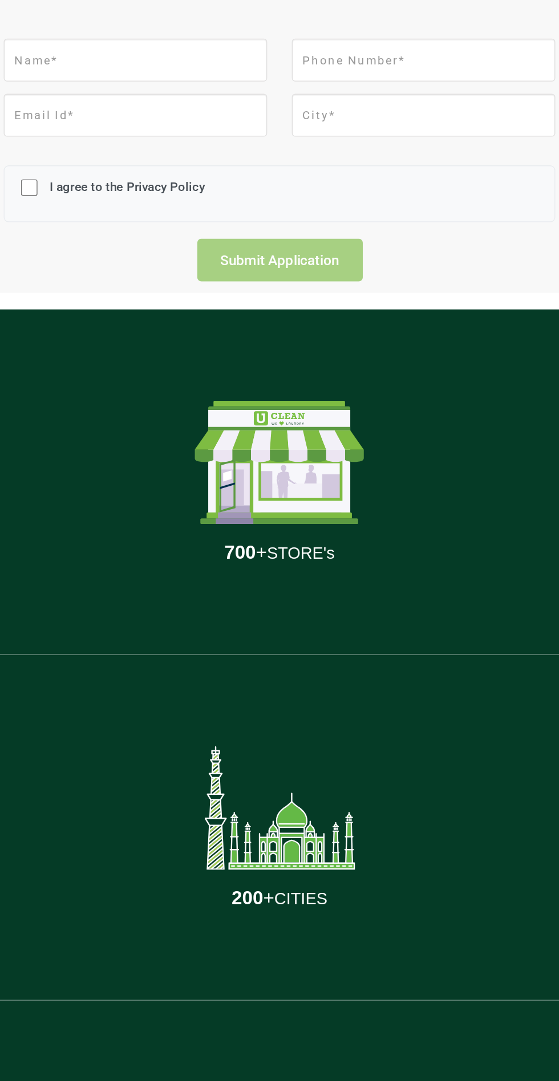
click at [238, 840] on div "200 + CITIES" at bounding box center [279, 732] width 382 height 239
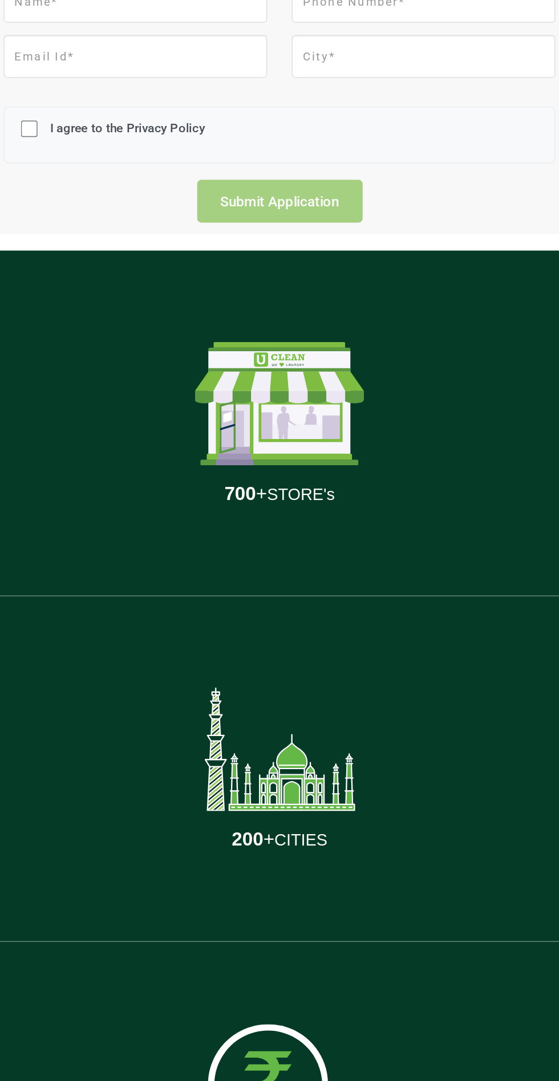
click at [237, 952] on img at bounding box center [280, 951] width 100 height 85
click at [237, 941] on img at bounding box center [280, 951] width 100 height 85
click at [236, 952] on img at bounding box center [280, 951] width 100 height 85
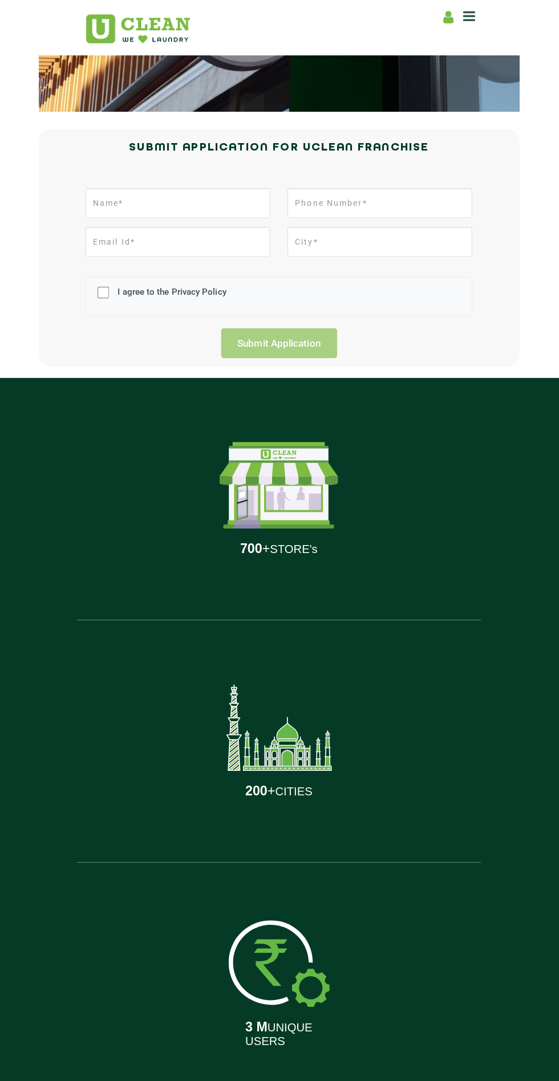
scroll to position [111, 0]
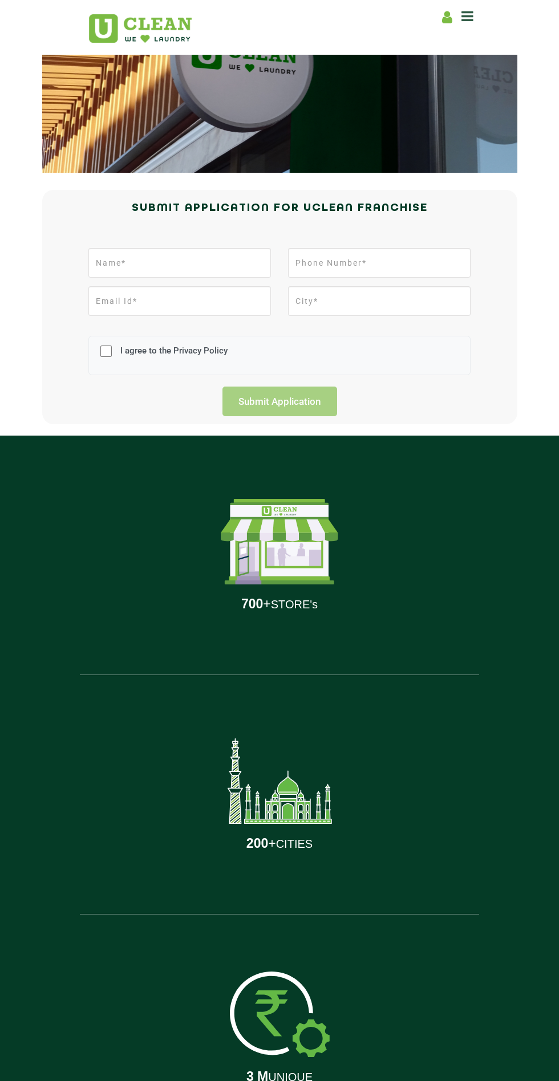
click at [217, 1080] on div "3 M UNIQUE USERS" at bounding box center [279, 1033] width 382 height 239
click at [218, 1080] on div "3 M UNIQUE USERS" at bounding box center [279, 1033] width 382 height 239
click at [215, 1080] on div "3 M UNIQUE USERS" at bounding box center [279, 1033] width 382 height 239
click at [202, 1080] on div "3 M UNIQUE USERS" at bounding box center [279, 1033] width 382 height 239
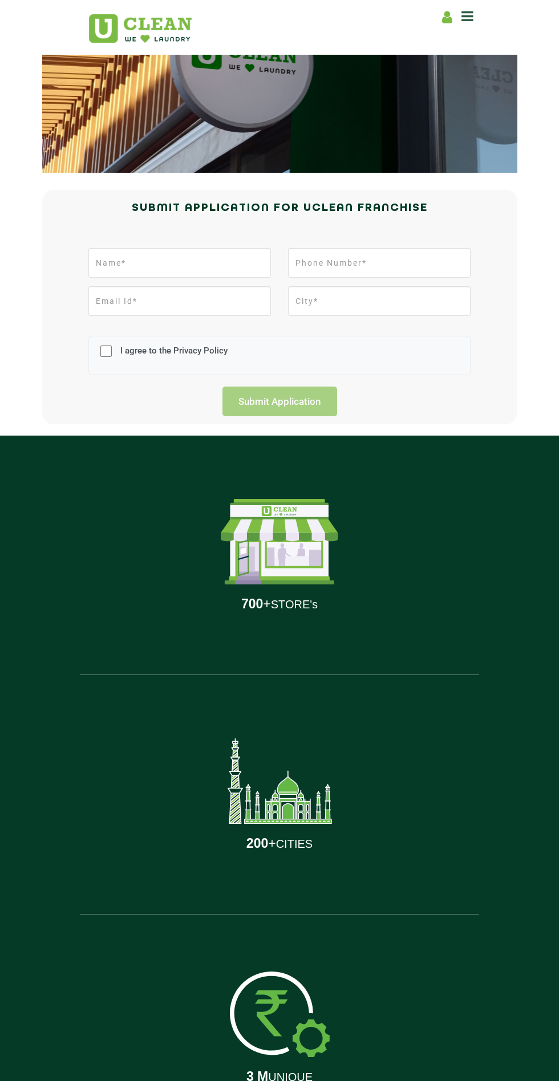
click at [248, 1049] on img at bounding box center [280, 1013] width 100 height 85
click at [219, 1069] on div "3 M UNIQUE USERS" at bounding box center [279, 1033] width 382 height 239
click at [218, 1080] on div "3 M UNIQUE USERS" at bounding box center [279, 1033] width 382 height 239
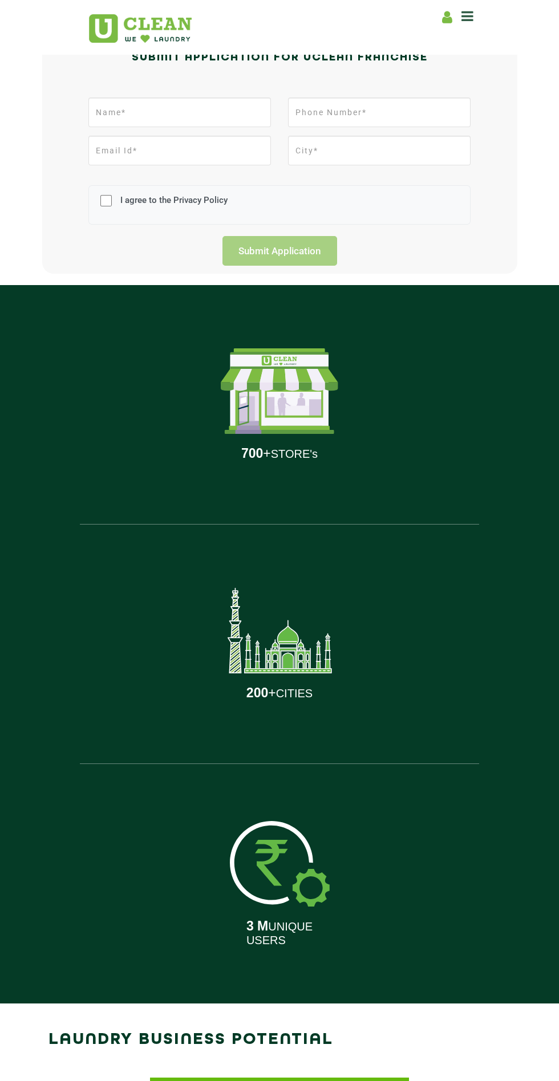
scroll to position [268, 0]
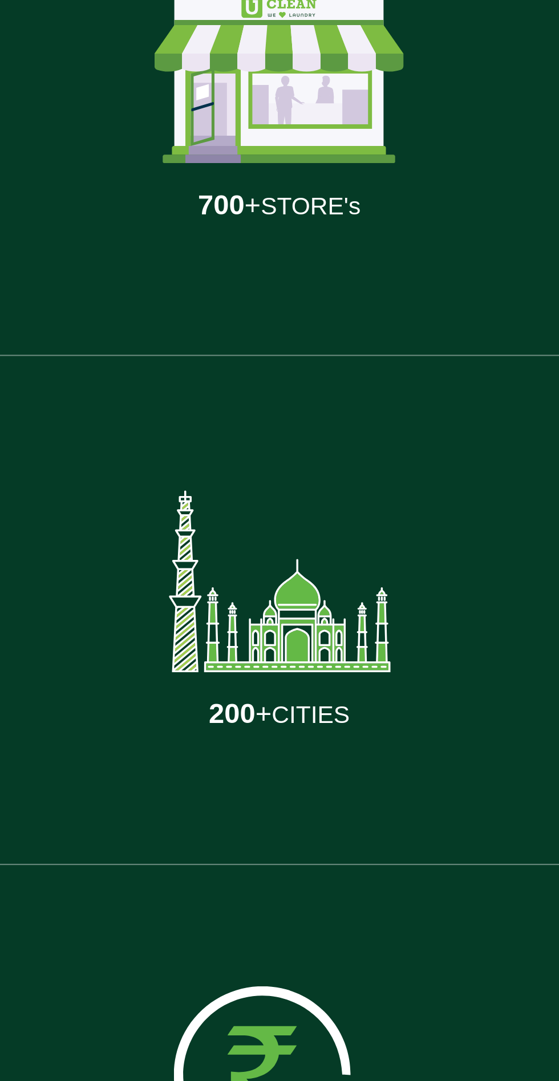
click at [251, 853] on img at bounding box center [280, 855] width 100 height 85
click at [250, 860] on img at bounding box center [280, 855] width 100 height 85
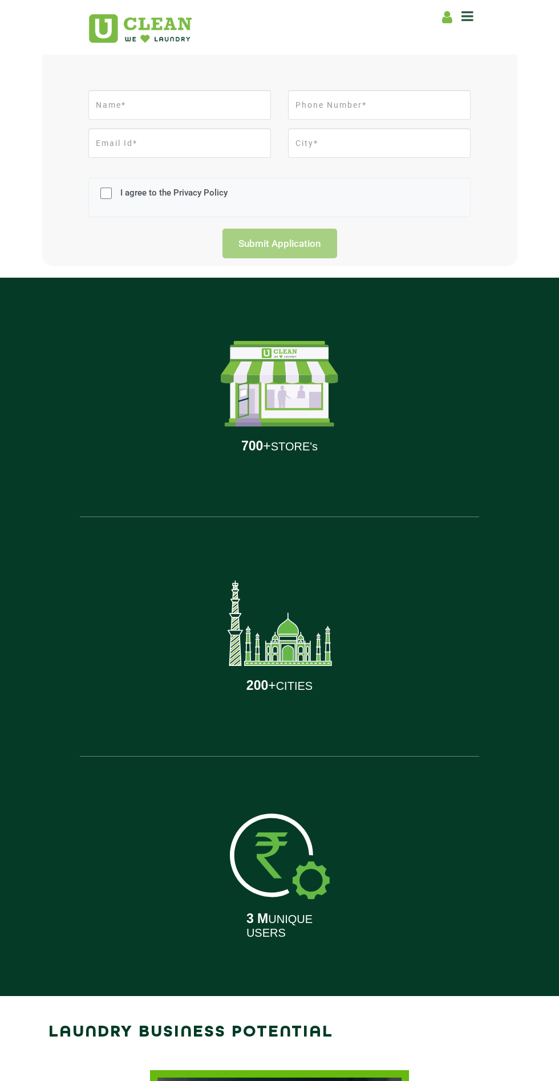
scroll to position [354, 0]
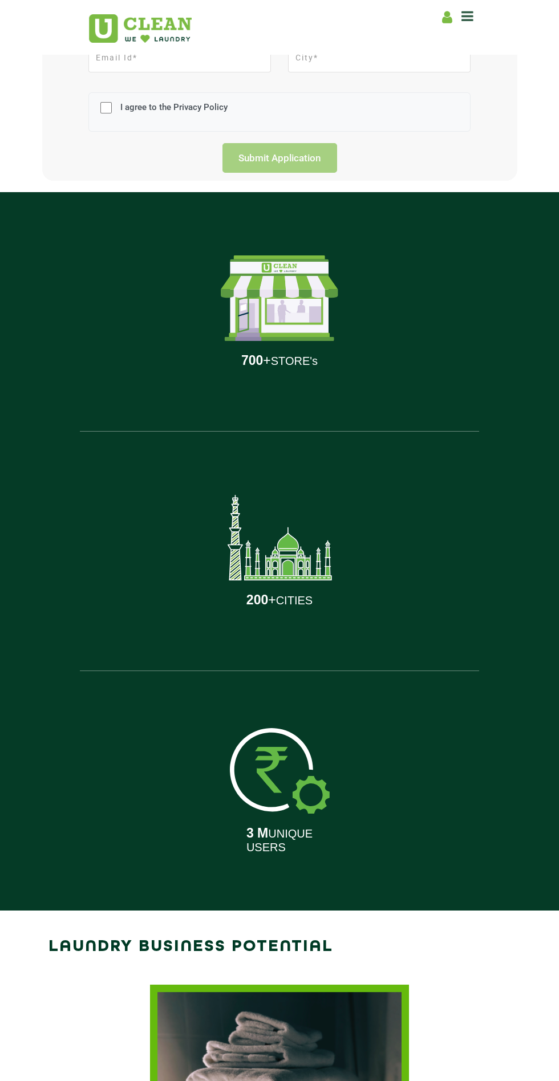
click at [218, 1069] on img at bounding box center [279, 1098] width 259 height 228
click at [202, 1080] on img at bounding box center [279, 1098] width 259 height 228
click at [218, 1069] on img at bounding box center [279, 1098] width 259 height 228
click at [217, 1080] on img at bounding box center [279, 1098] width 259 height 228
click at [232, 1068] on img at bounding box center [279, 1098] width 259 height 228
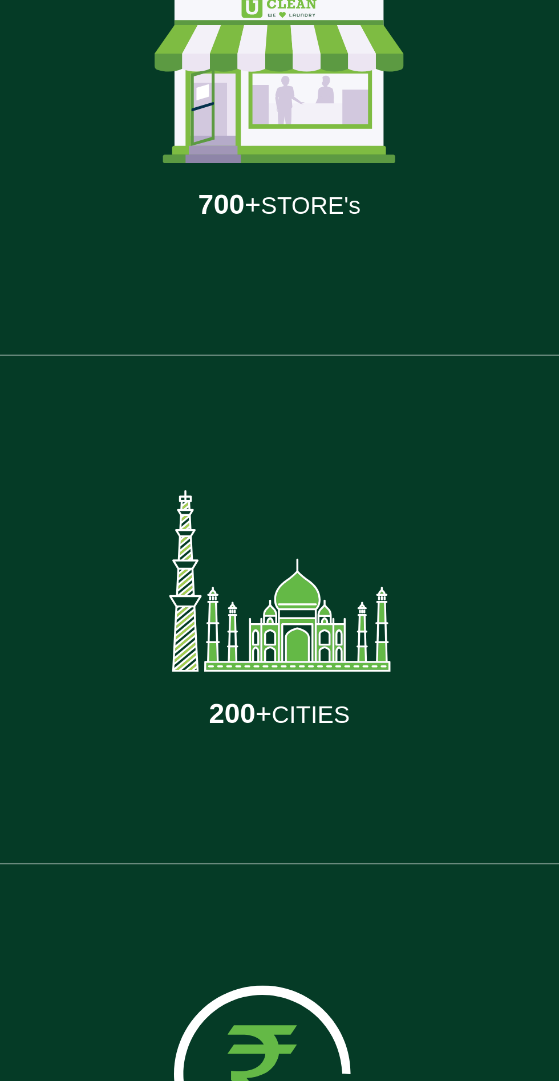
click at [251, 767] on img at bounding box center [280, 770] width 100 height 85
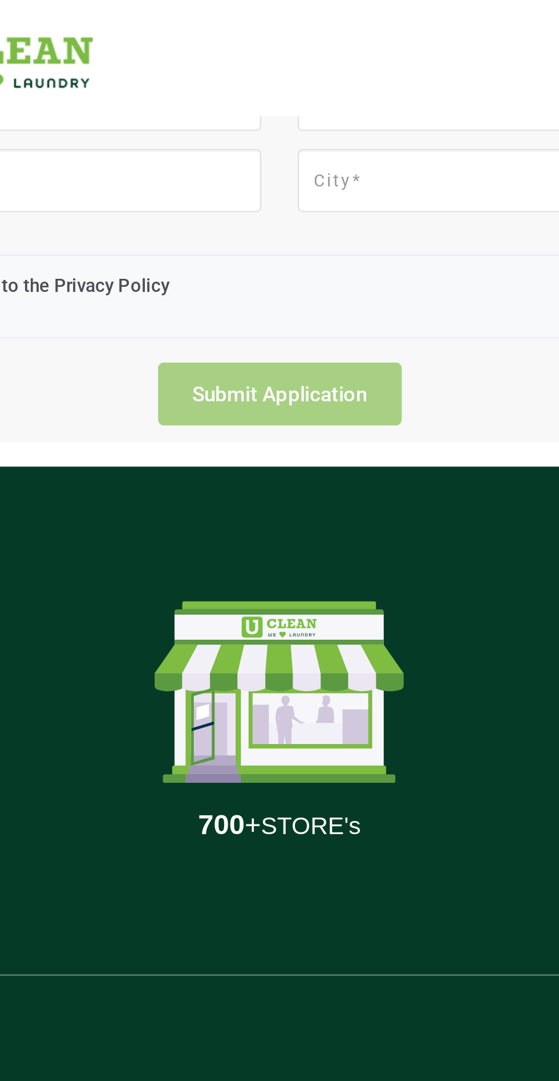
scroll to position [323, 0]
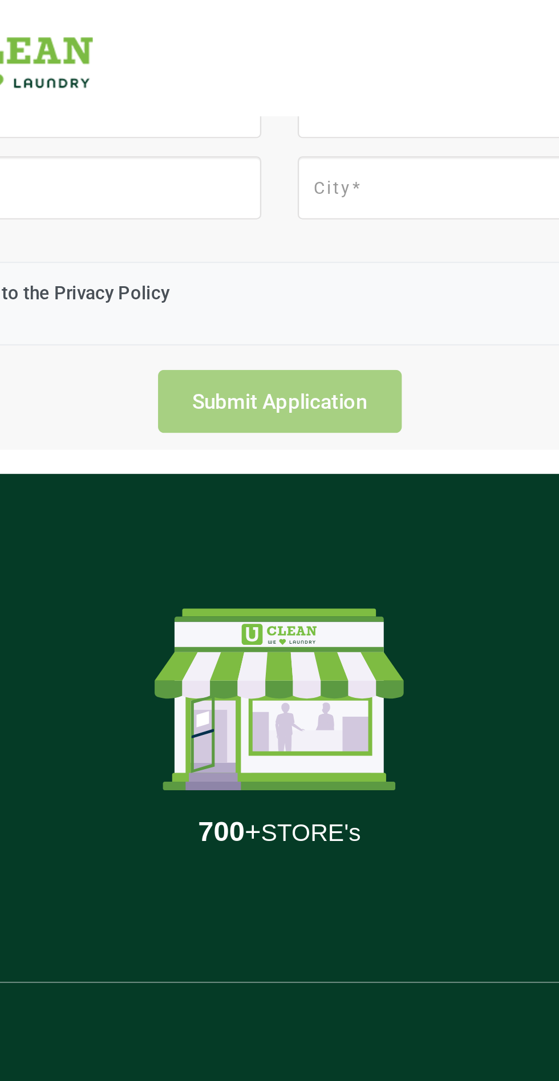
click at [250, 470] on div "200 + CITIES" at bounding box center [279, 581] width 382 height 239
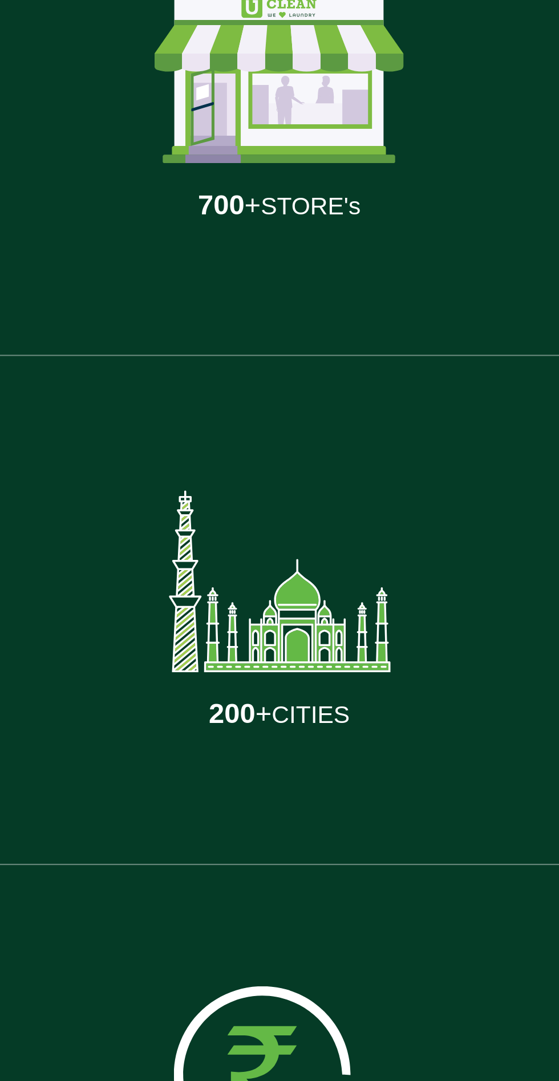
click at [251, 798] on img at bounding box center [280, 801] width 100 height 85
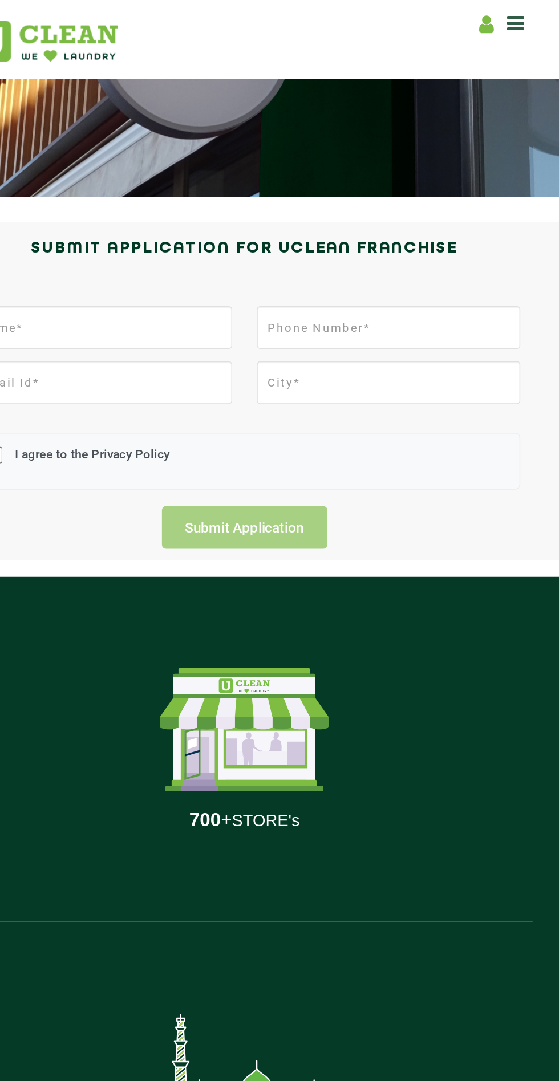
scroll to position [146, 0]
